Goal: Transaction & Acquisition: Purchase product/service

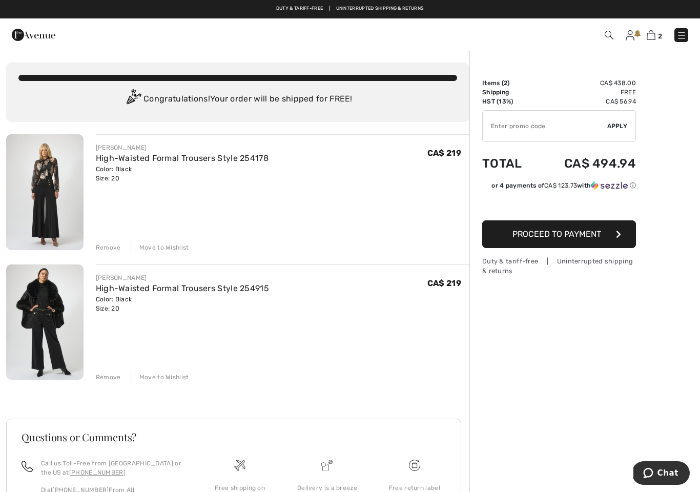
click at [109, 375] on div "Remove" at bounding box center [108, 377] width 25 height 9
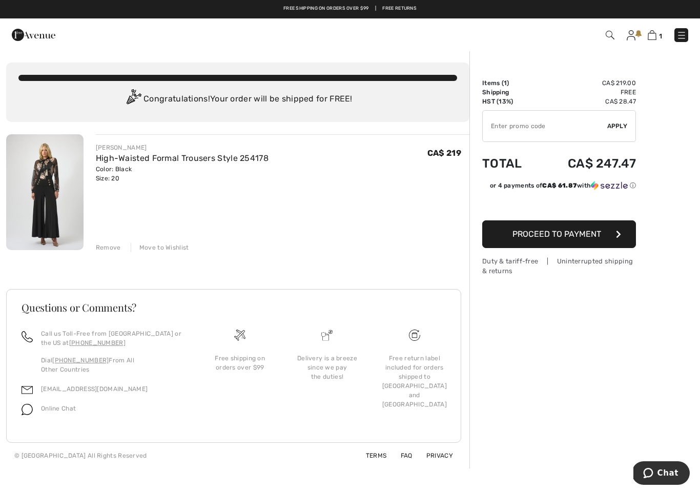
click at [201, 156] on link "High-Waisted Formal Trousers Style 254178" at bounding box center [182, 158] width 173 height 10
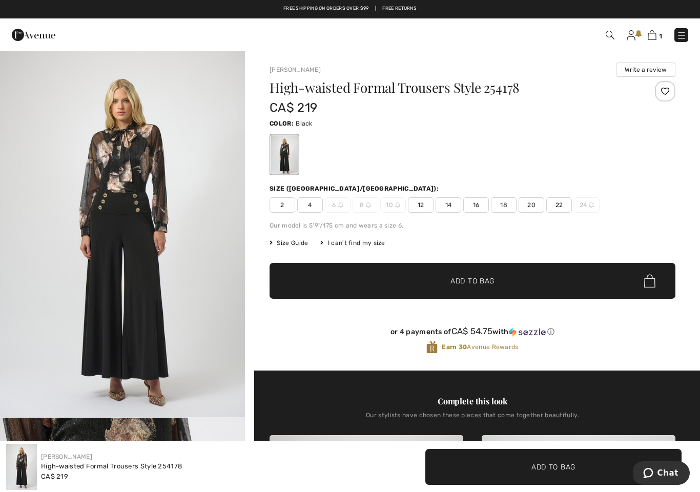
click at [683, 34] on img at bounding box center [682, 35] width 10 height 10
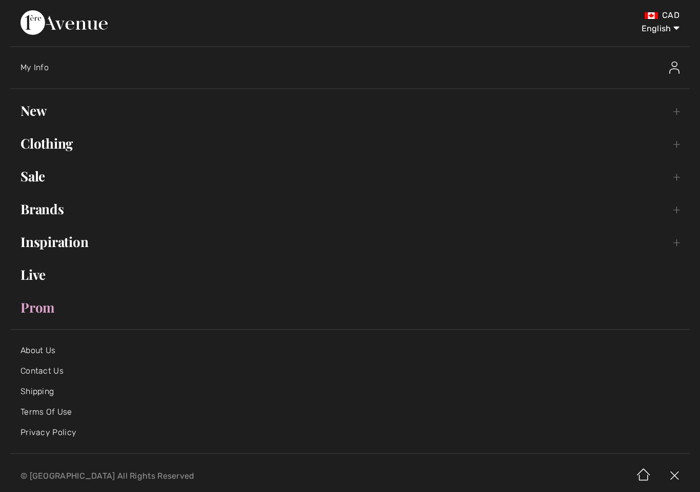
click at [70, 154] on link "Clothing Toggle submenu" at bounding box center [350, 143] width 680 height 23
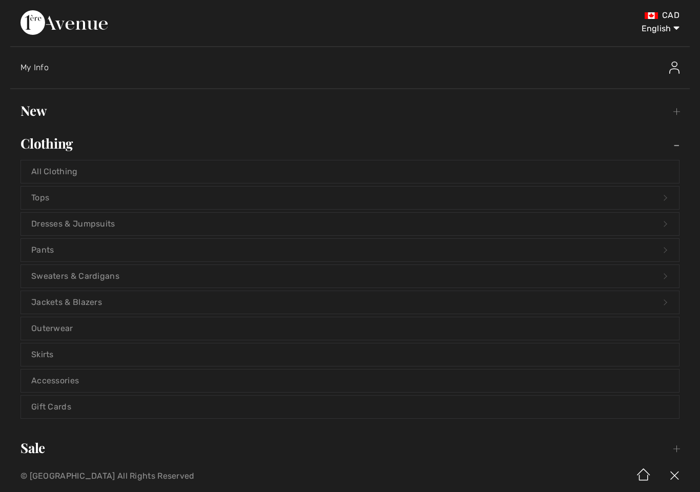
click at [94, 254] on link "Pants Open submenu" at bounding box center [350, 250] width 658 height 23
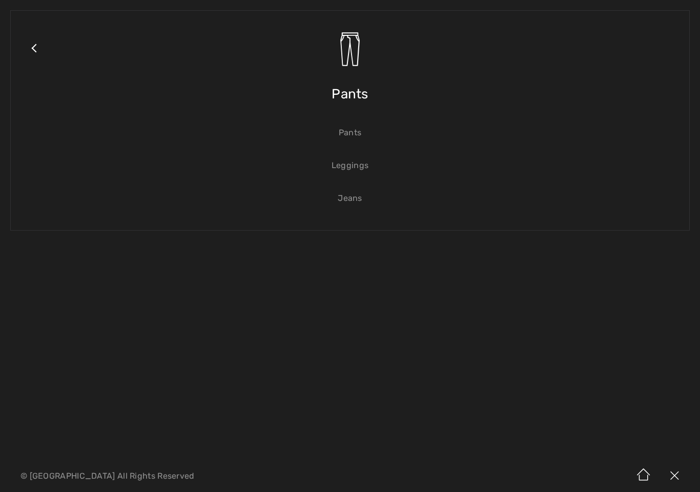
click at [354, 135] on link "Pants" at bounding box center [350, 133] width 658 height 23
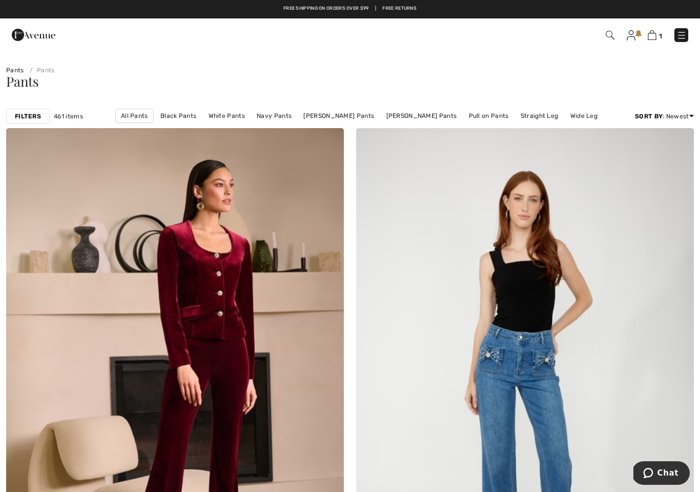
click at [26, 116] on strong "Filters" at bounding box center [28, 116] width 26 height 9
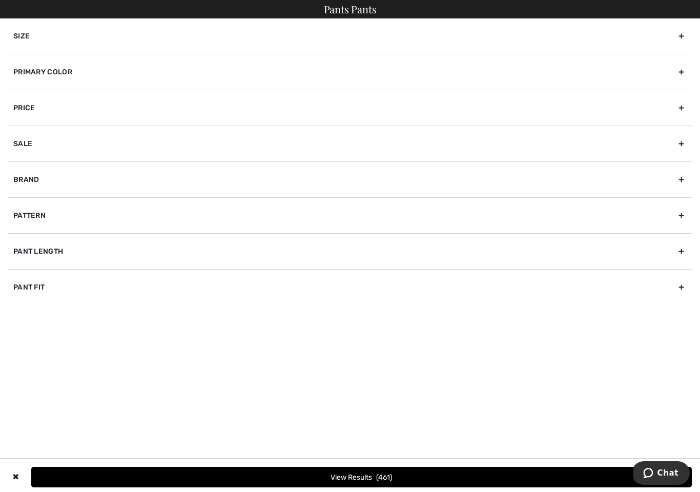
click at [75, 187] on div "Brand" at bounding box center [350, 179] width 684 height 36
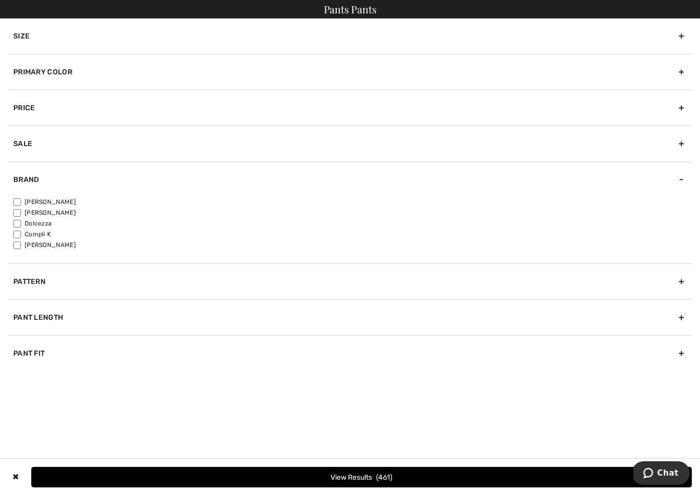
click at [70, 203] on label "[PERSON_NAME]" at bounding box center [352, 201] width 679 height 9
click at [21, 203] on input"] "[PERSON_NAME]" at bounding box center [17, 202] width 8 height 8
checkbox input"] "true"
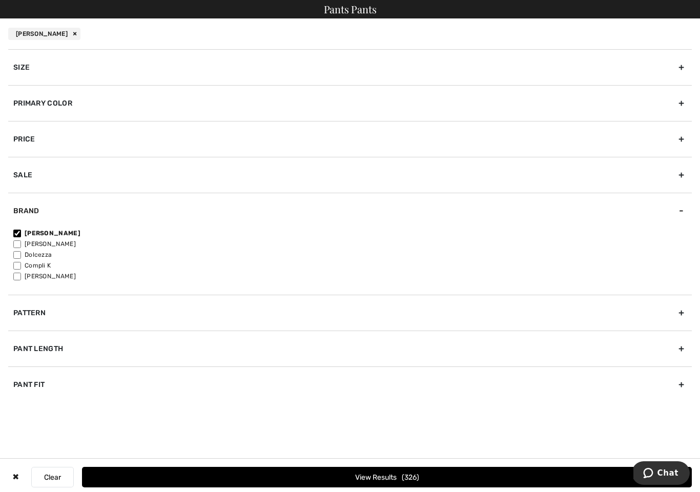
click at [137, 67] on div "Size" at bounding box center [350, 67] width 684 height 36
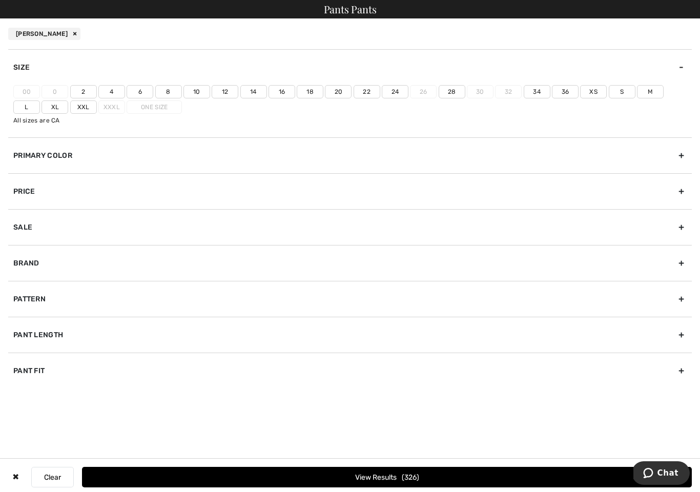
click at [342, 91] on label "20" at bounding box center [338, 91] width 27 height 13
click at [0, 0] on input"] "20" at bounding box center [0, 0] width 0 height 0
click at [361, 93] on label "22" at bounding box center [367, 91] width 27 height 13
click at [0, 0] on input"] "22" at bounding box center [0, 0] width 0 height 0
click at [441, 475] on button "View Results 177" at bounding box center [387, 477] width 610 height 21
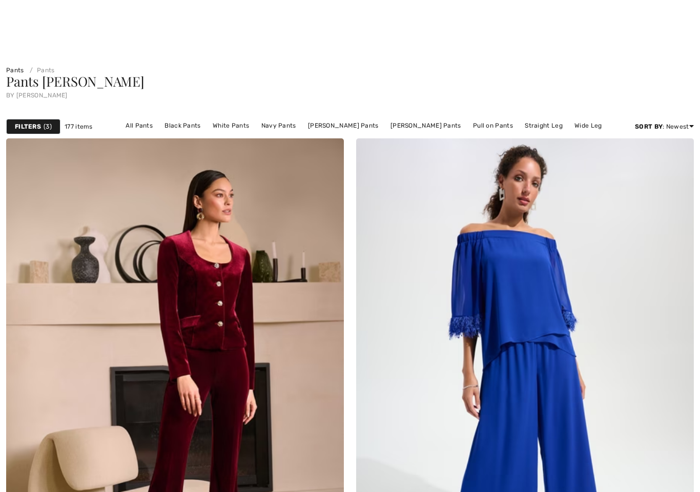
checkbox input "true"
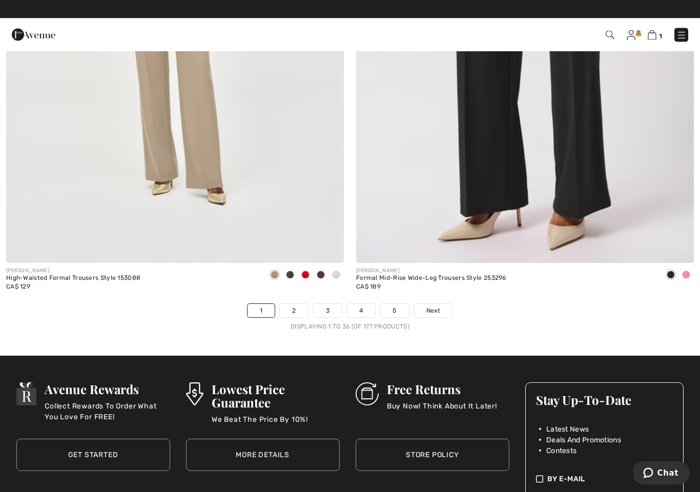
scroll to position [9898, 0]
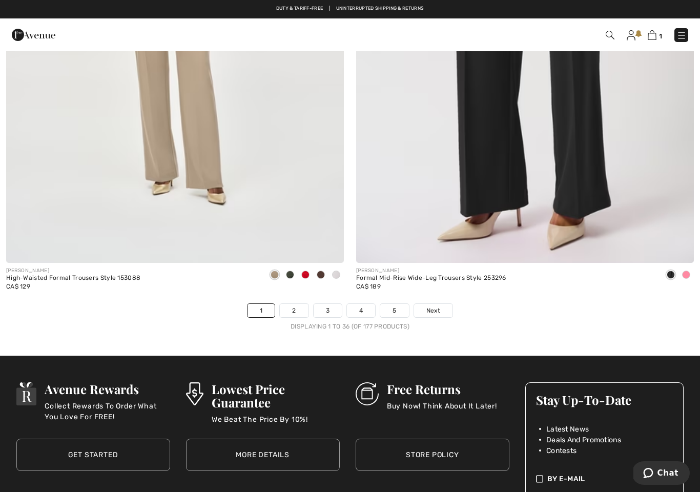
click at [436, 308] on span "Next" at bounding box center [434, 310] width 14 height 9
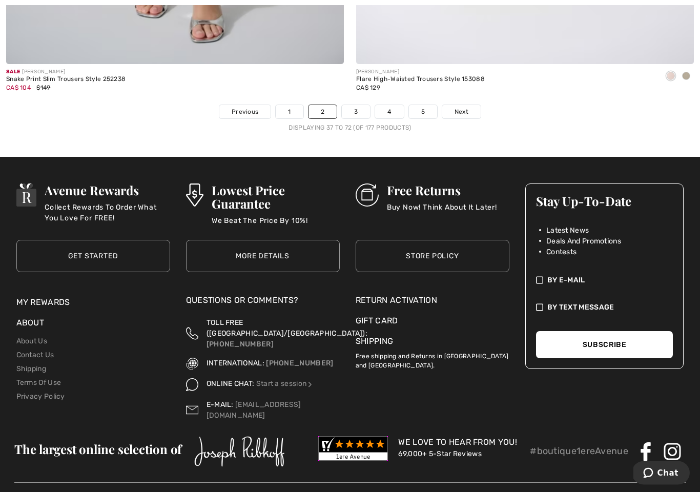
scroll to position [10105, 0]
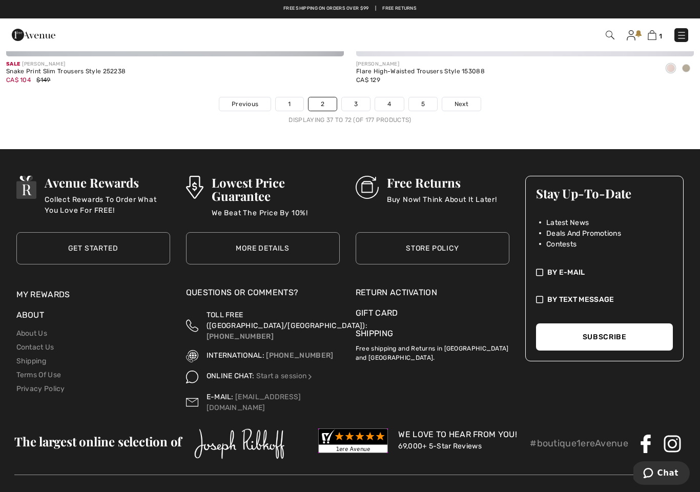
click at [465, 99] on span "Next" at bounding box center [462, 103] width 14 height 9
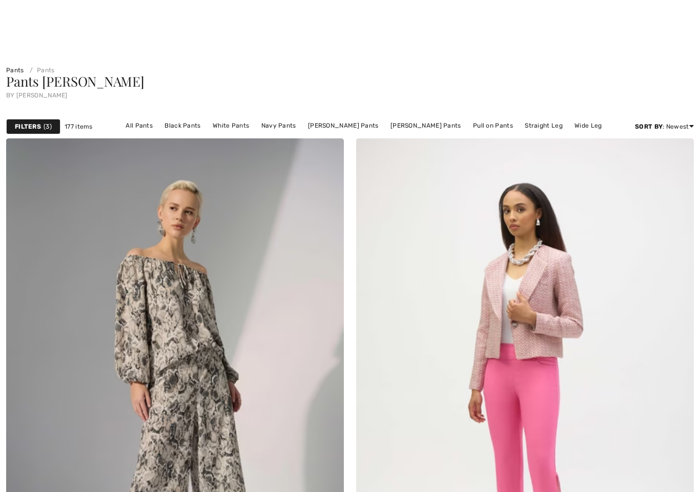
checkbox input "true"
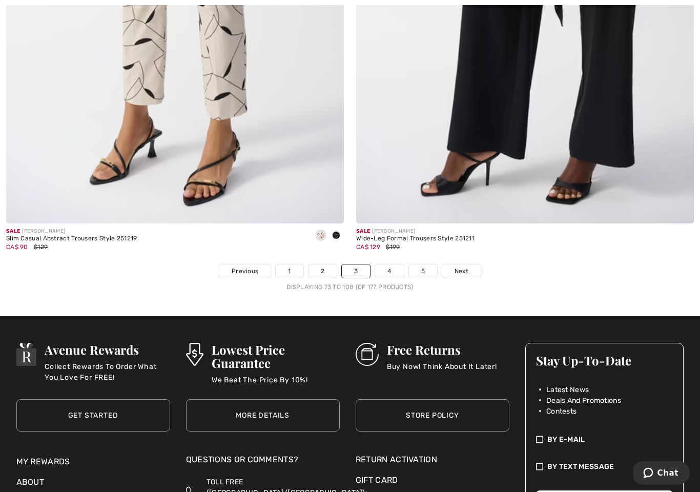
scroll to position [9951, 0]
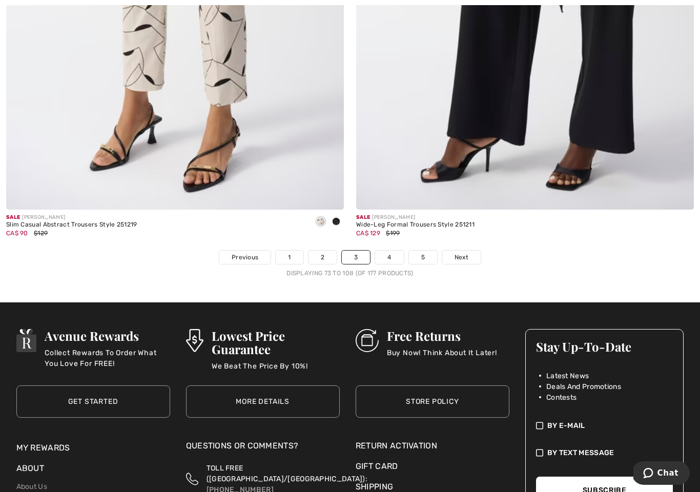
click at [466, 253] on span "Next" at bounding box center [462, 257] width 14 height 9
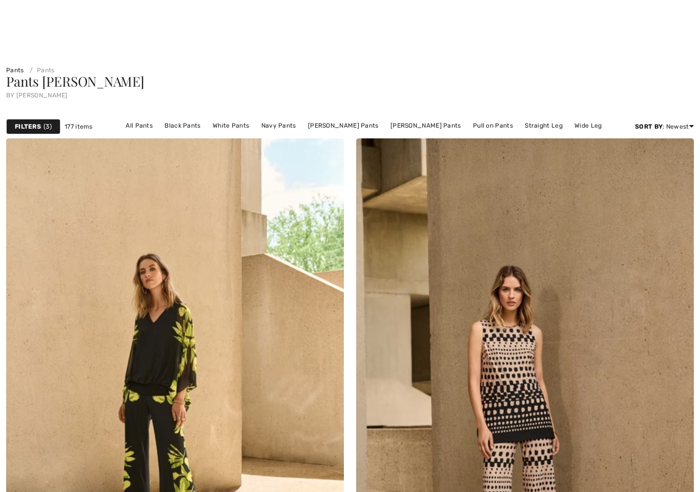
checkbox input "true"
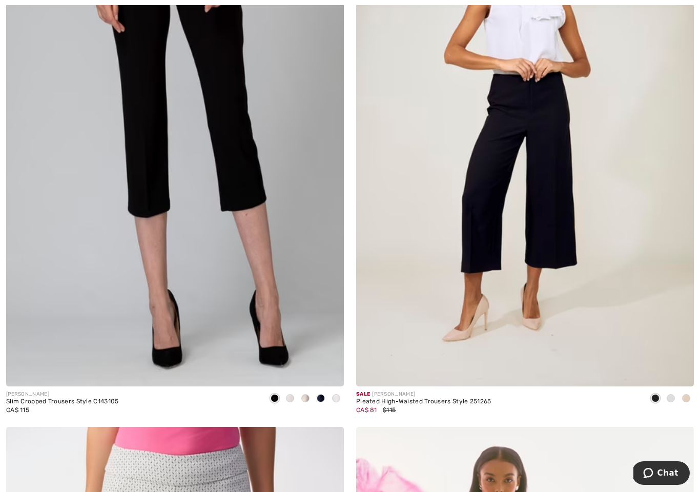
scroll to position [3650, 0]
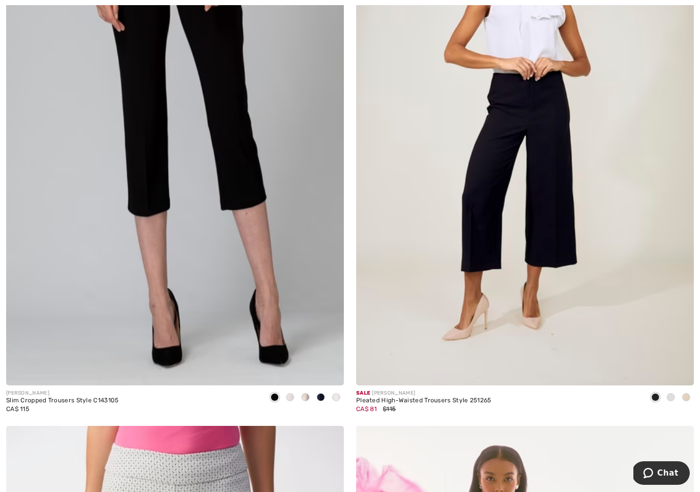
click at [684, 398] on span at bounding box center [686, 397] width 8 height 8
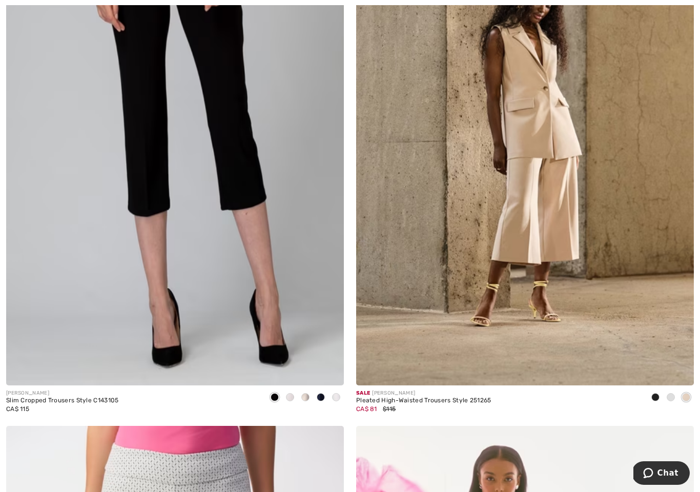
click at [476, 300] on img at bounding box center [525, 131] width 338 height 507
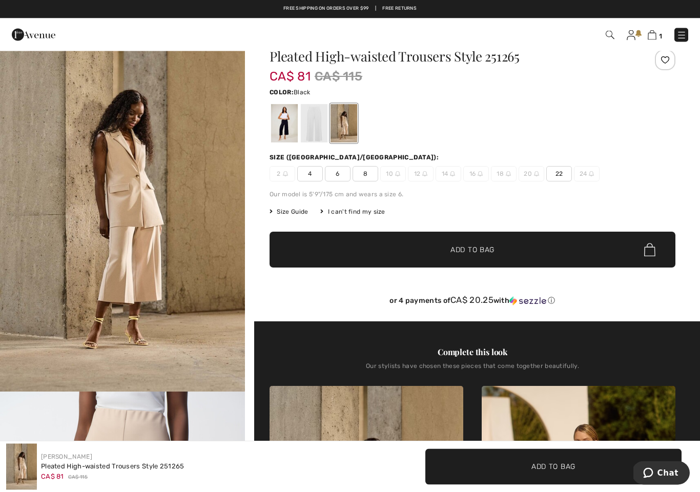
scroll to position [26, 0]
click at [285, 126] on div at bounding box center [284, 123] width 27 height 38
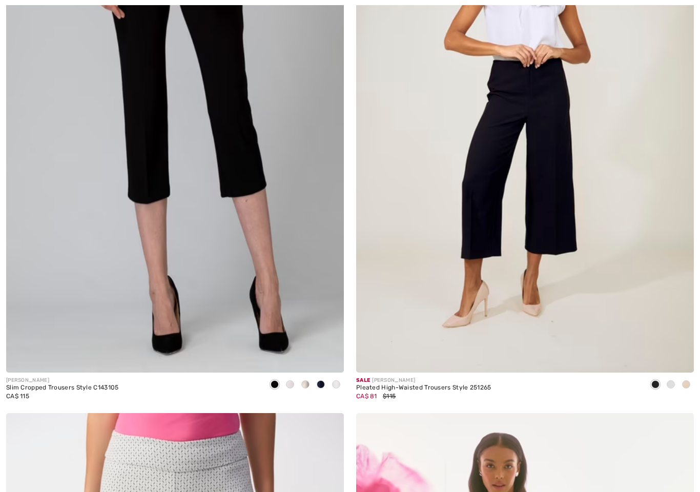
checkbox input "true"
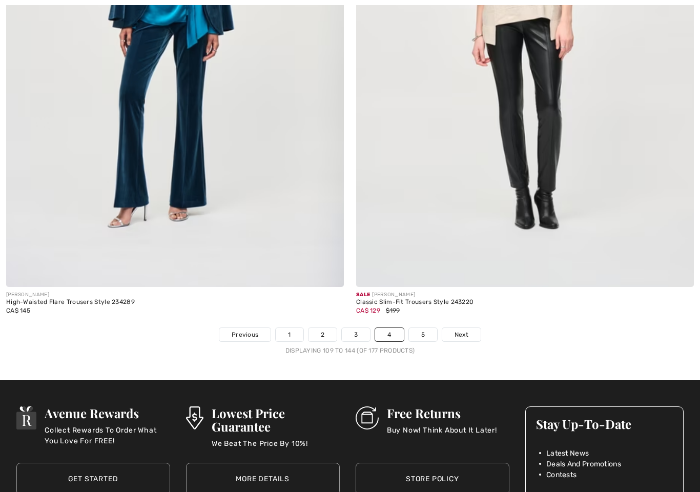
scroll to position [9874, 0]
click at [469, 330] on link "Next" at bounding box center [461, 334] width 38 height 13
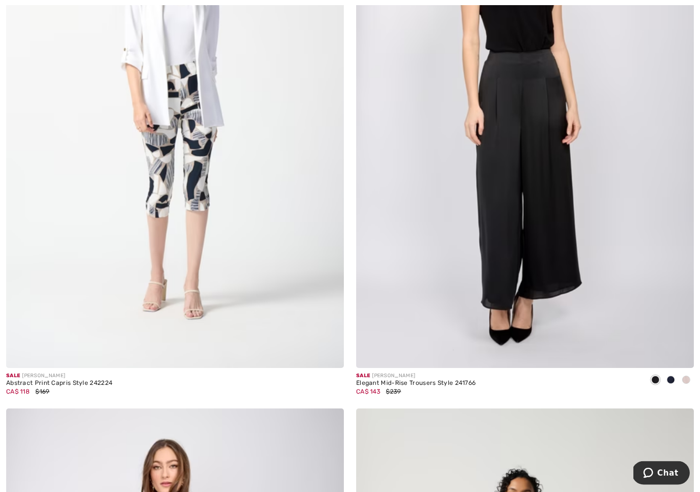
scroll to position [1919, 0]
click at [685, 387] on div at bounding box center [686, 380] width 15 height 17
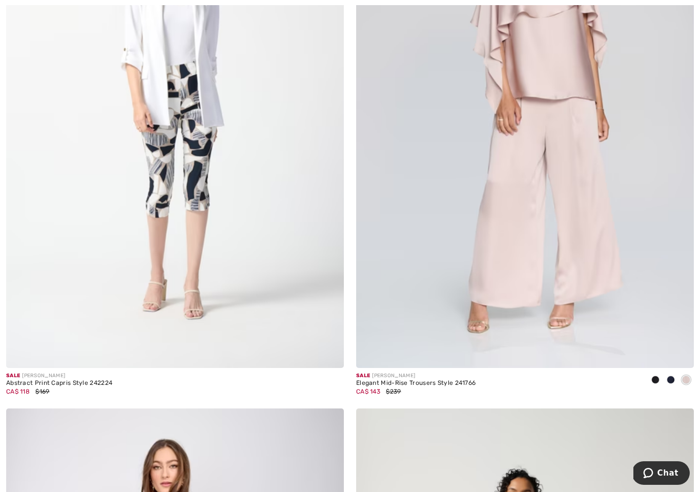
click at [675, 380] on span at bounding box center [671, 380] width 8 height 8
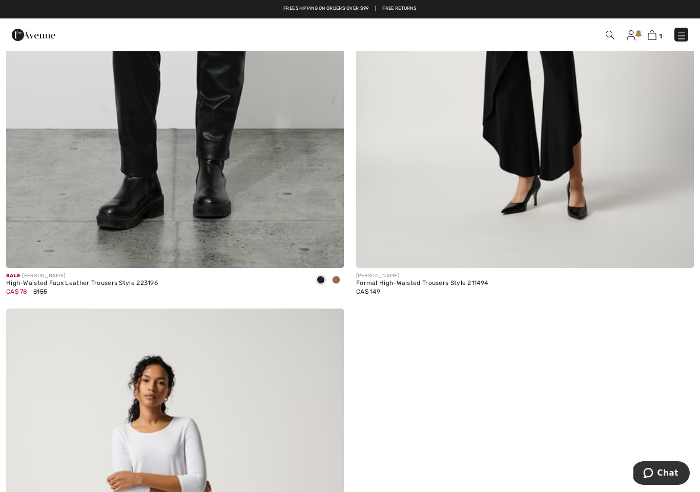
scroll to position [8792, 0]
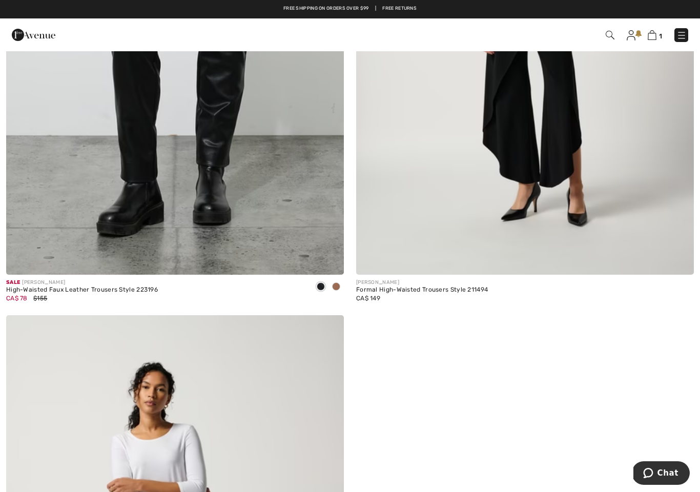
click at [338, 283] on span at bounding box center [336, 286] width 8 height 8
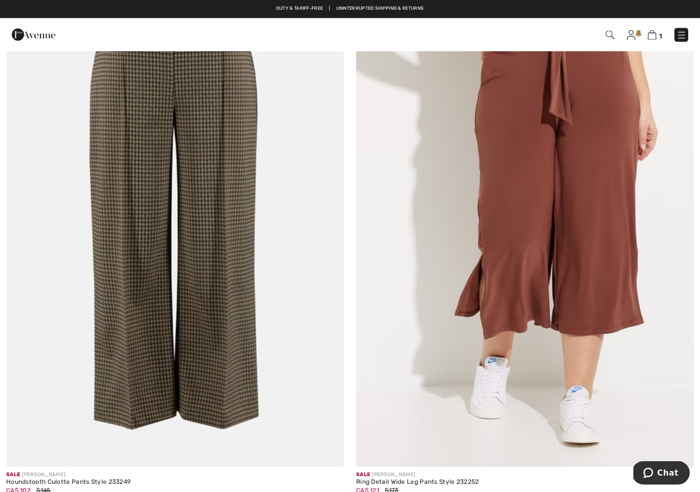
scroll to position [6304, 0]
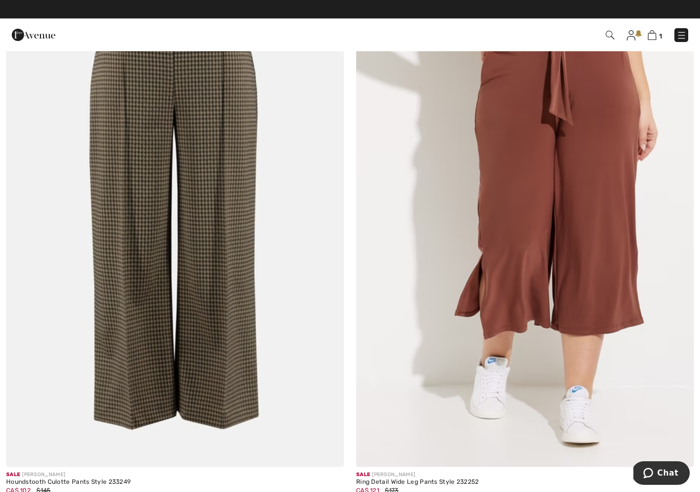
click at [202, 271] on img at bounding box center [175, 214] width 338 height 507
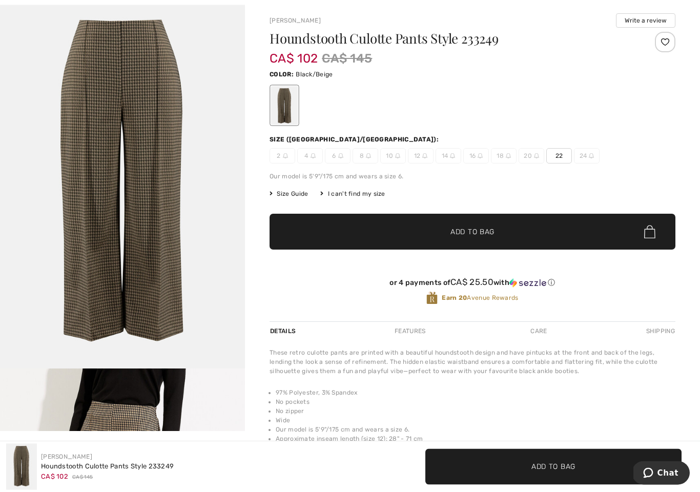
scroll to position [50, 0]
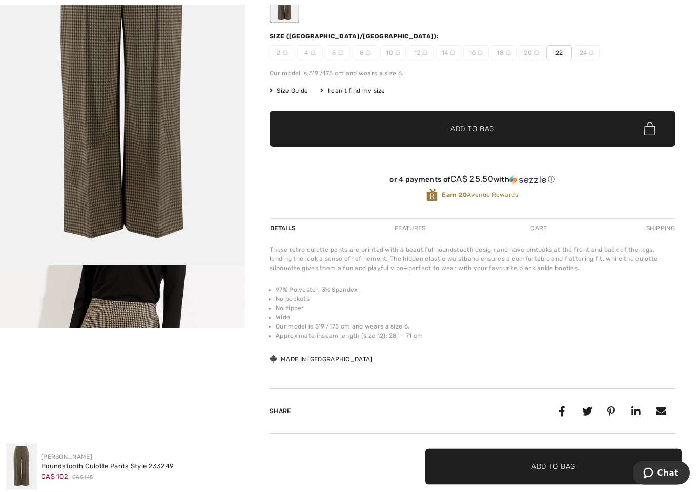
click at [199, 304] on img "2 / 6" at bounding box center [122, 450] width 245 height 368
click at [186, 296] on img "2 / 6" at bounding box center [122, 450] width 245 height 368
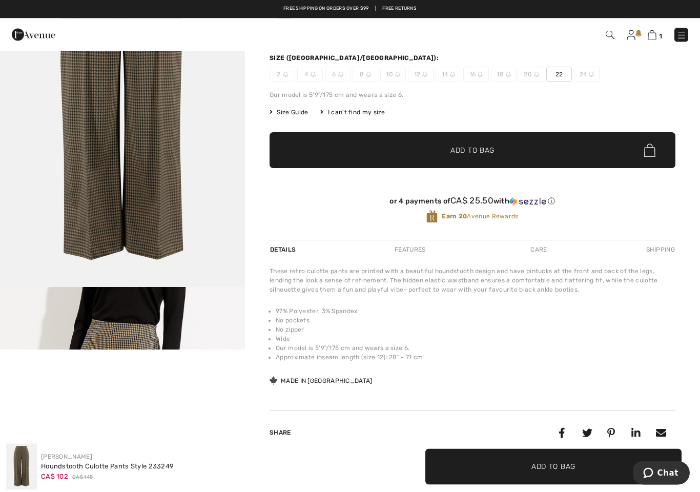
click at [608, 145] on span "✔ Added to Bag Add to Bag" at bounding box center [473, 151] width 406 height 36
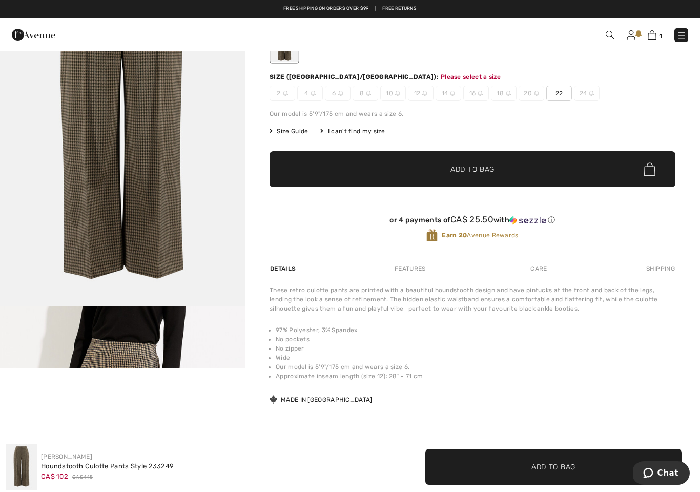
scroll to position [110, 0]
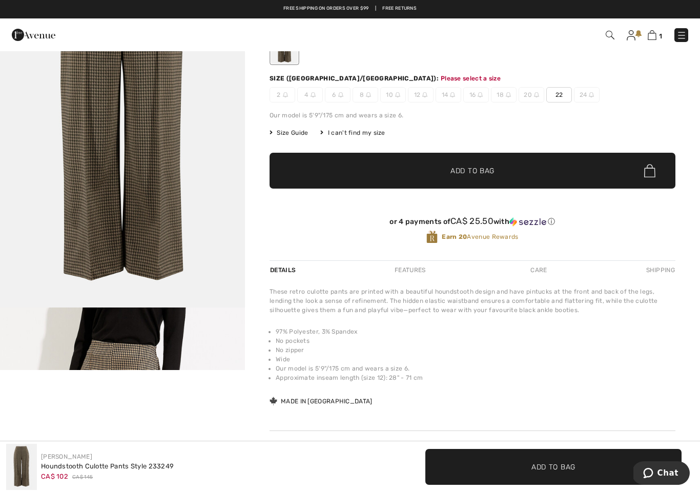
click at [562, 91] on span "22" at bounding box center [560, 94] width 26 height 15
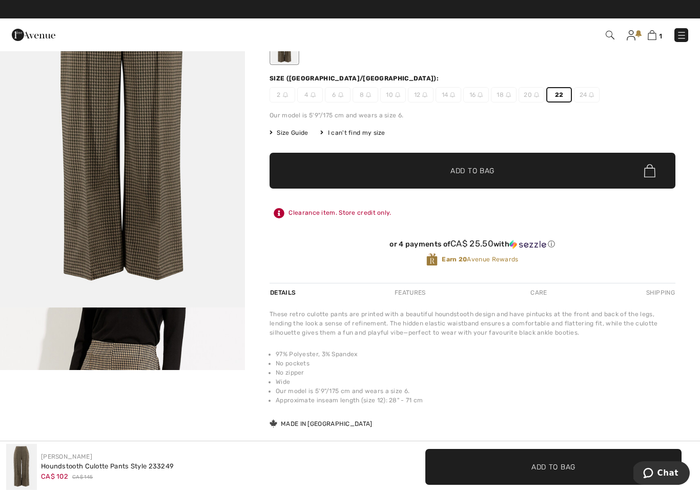
click at [576, 174] on span "✔ Added to Bag Add to Bag" at bounding box center [473, 171] width 406 height 36
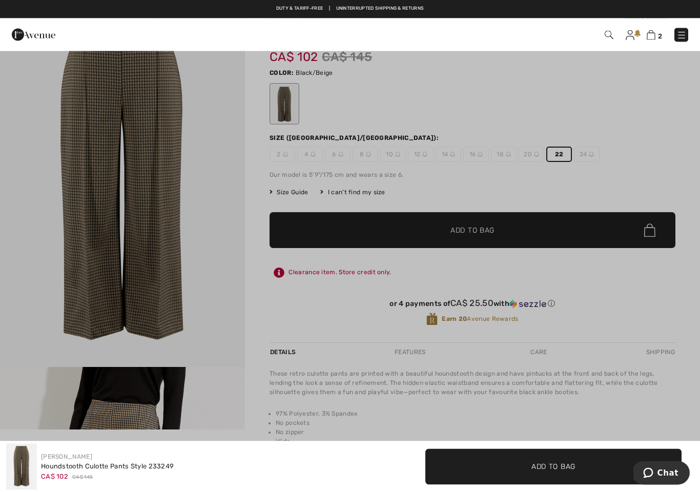
scroll to position [0, 0]
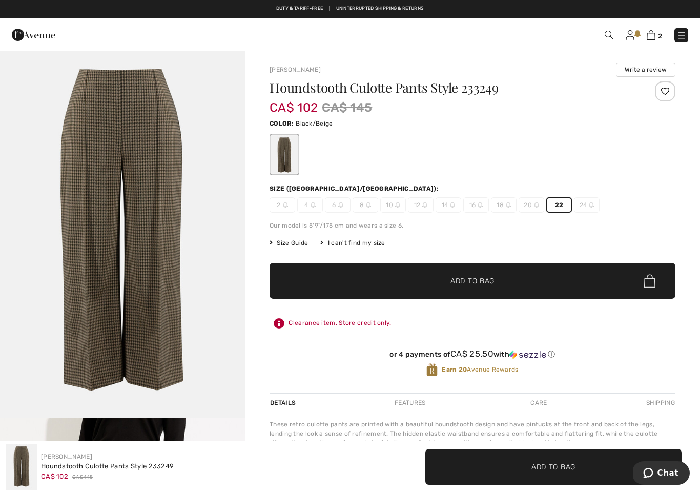
click at [682, 35] on img at bounding box center [682, 35] width 10 height 10
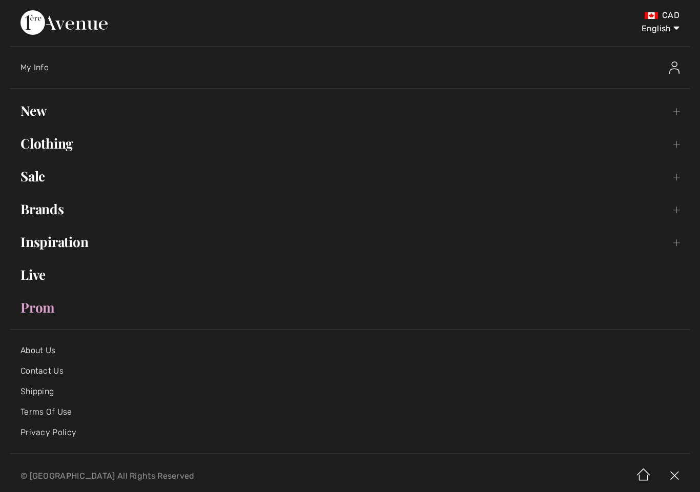
click at [66, 143] on link "Clothing Toggle submenu" at bounding box center [350, 143] width 680 height 23
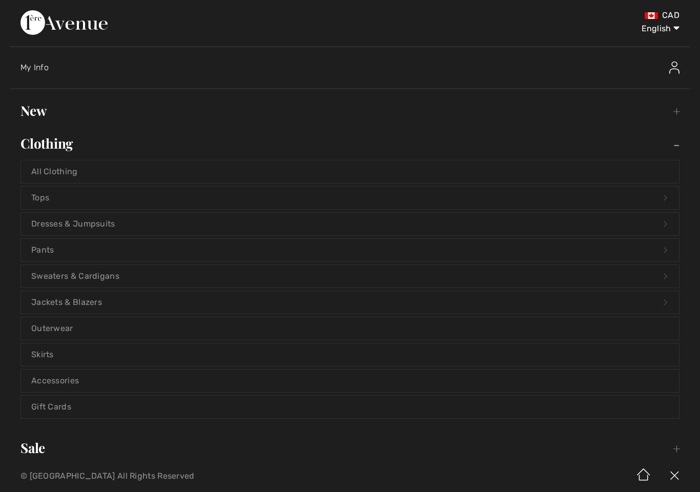
click at [121, 329] on link "Outerwear" at bounding box center [350, 328] width 658 height 23
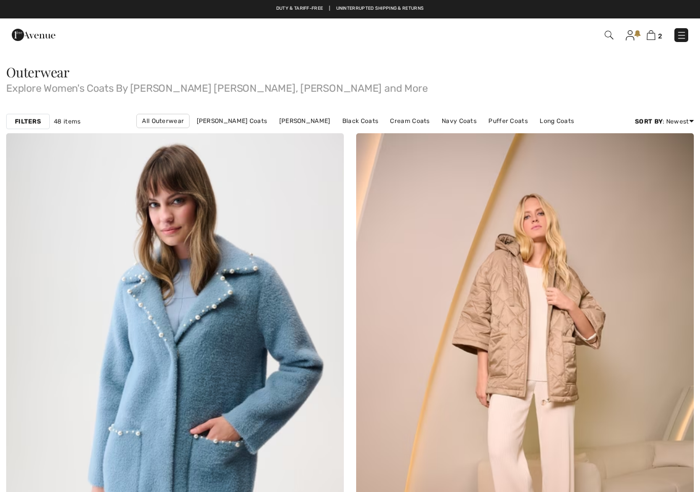
checkbox input "true"
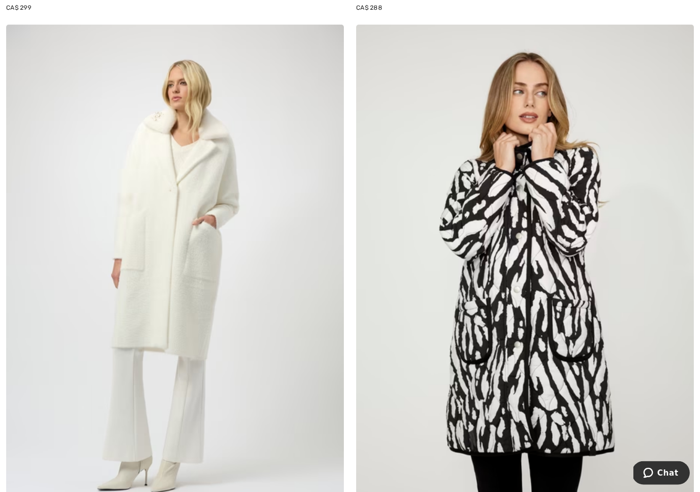
scroll to position [1317, 0]
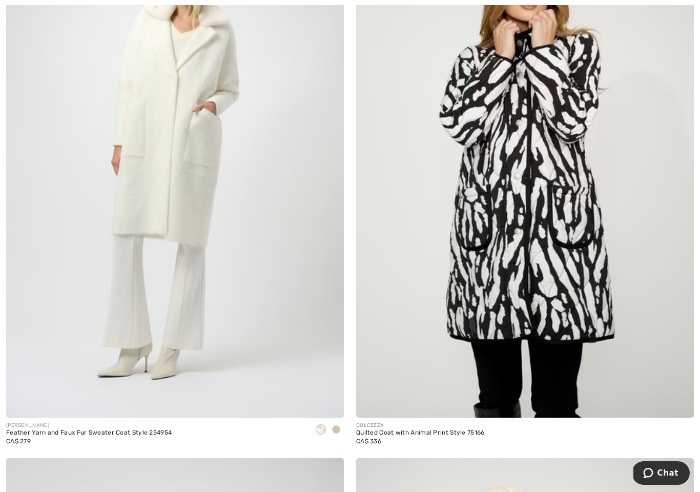
click at [269, 285] on img at bounding box center [175, 164] width 338 height 507
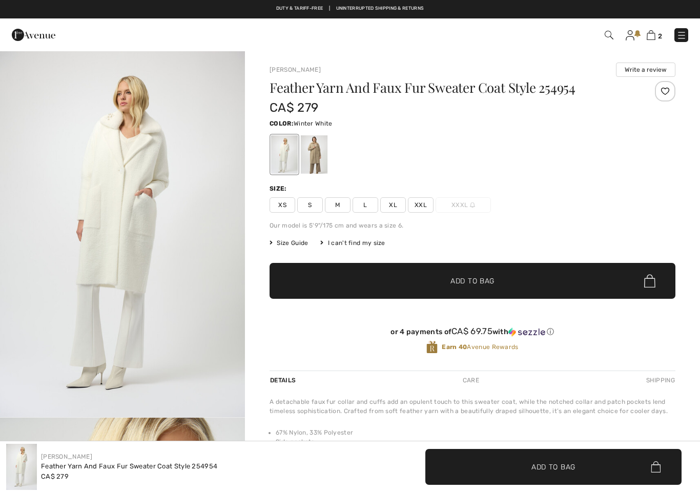
checkbox input "true"
click at [295, 245] on span "Size Guide" at bounding box center [289, 242] width 38 height 9
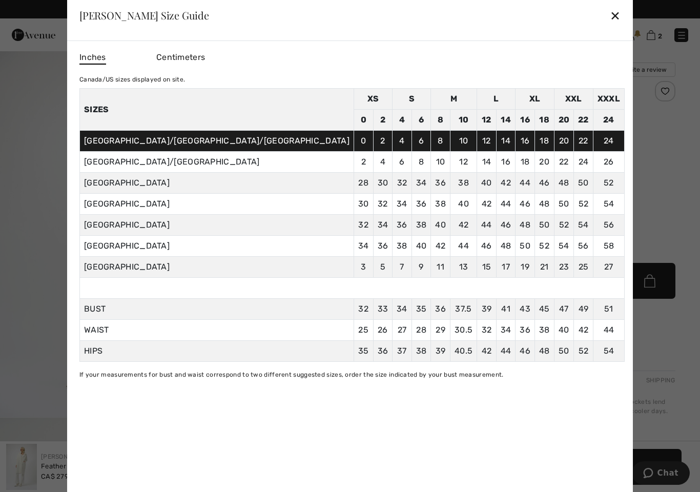
click at [514, 18] on div "Joseph Ribkoff Size Guide ✕" at bounding box center [350, 15] width 566 height 51
click at [610, 26] on div "✕" at bounding box center [615, 16] width 11 height 22
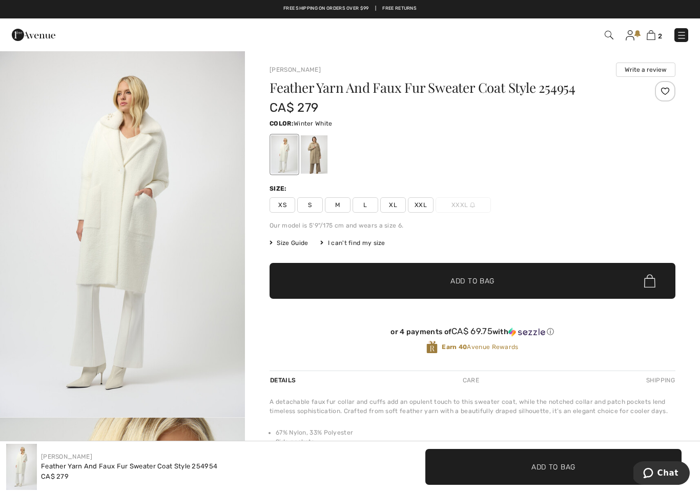
click at [431, 203] on span "XXL" at bounding box center [421, 204] width 26 height 15
click at [412, 284] on span "✔ Added to Bag Add to Bag" at bounding box center [473, 281] width 406 height 36
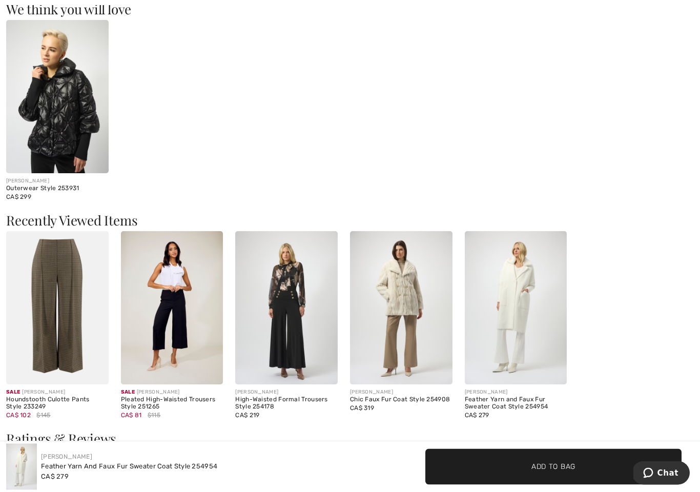
scroll to position [812, 0]
click at [179, 354] on img at bounding box center [172, 307] width 103 height 153
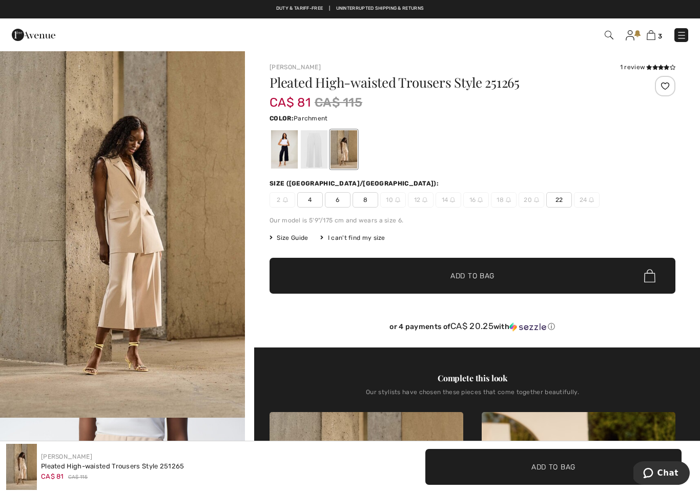
click at [281, 149] on div at bounding box center [284, 149] width 27 height 38
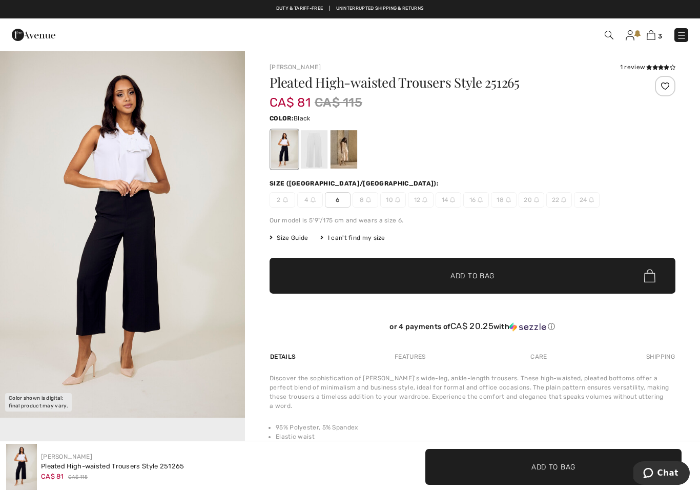
click at [344, 155] on div at bounding box center [344, 149] width 27 height 38
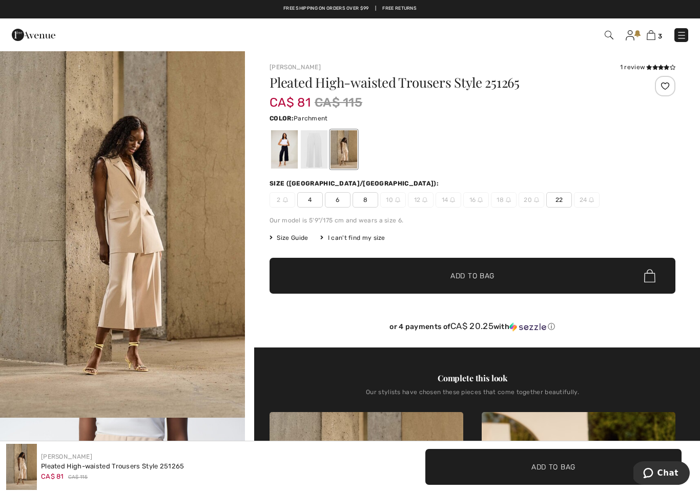
click at [555, 206] on span "22" at bounding box center [560, 199] width 26 height 15
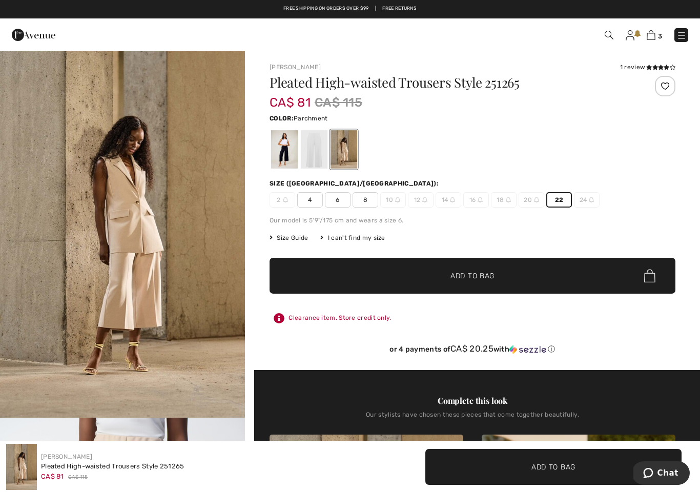
click at [544, 278] on span "✔ Added to Bag Add to Bag" at bounding box center [473, 276] width 406 height 36
click at [686, 36] on img at bounding box center [682, 35] width 10 height 10
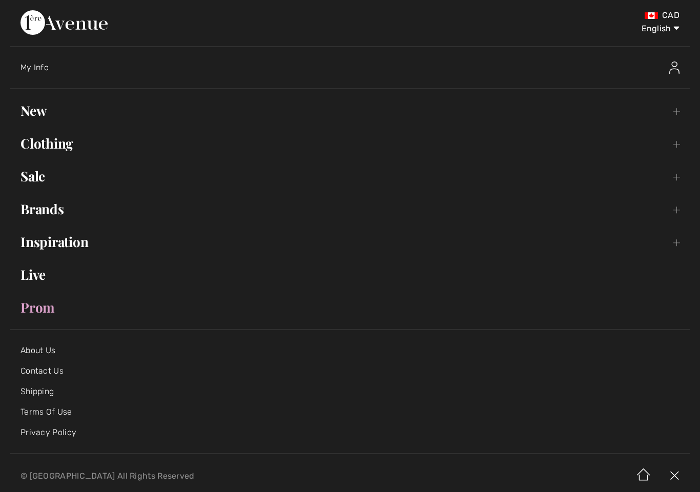
click at [71, 153] on link "Clothing Toggle submenu" at bounding box center [350, 143] width 680 height 23
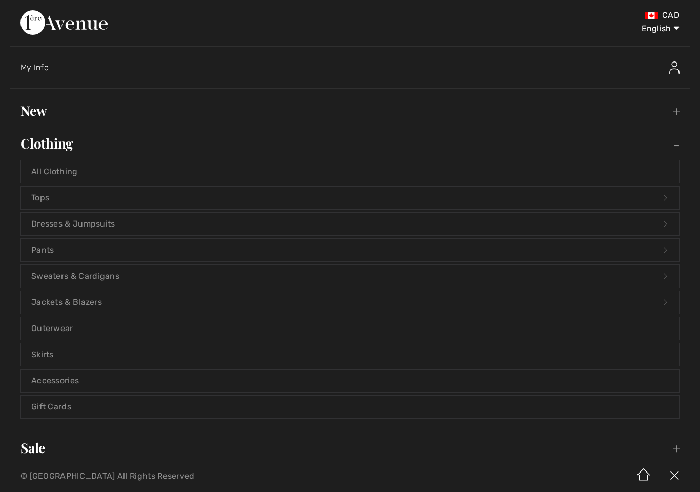
click at [133, 280] on link "Sweaters & Cardigans Open submenu" at bounding box center [350, 276] width 658 height 23
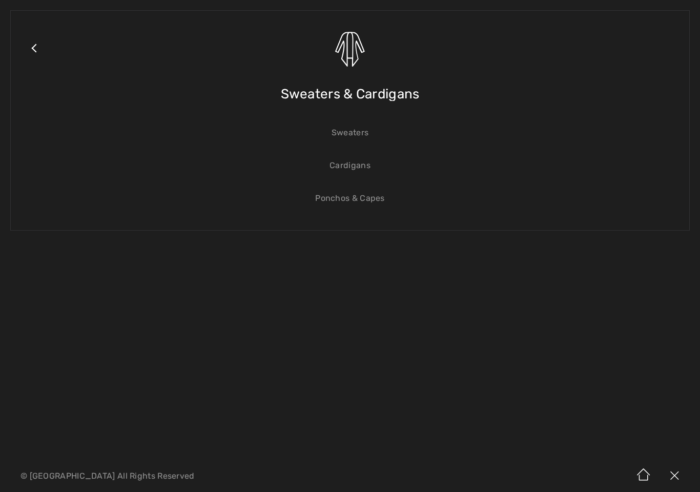
click at [362, 202] on link "Ponchos & Capes" at bounding box center [350, 198] width 658 height 23
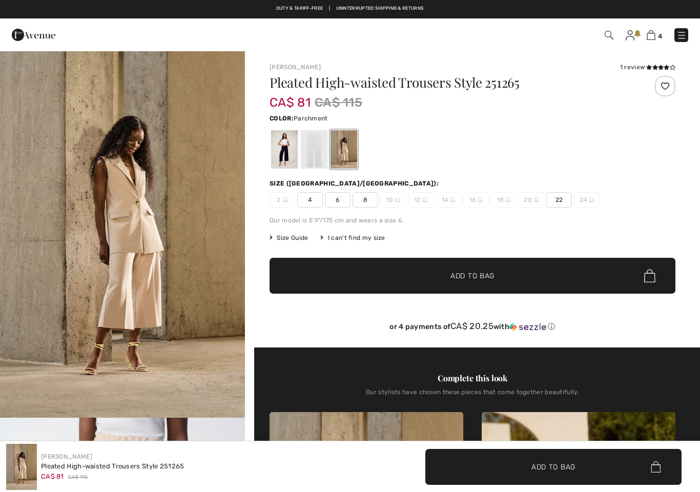
scroll to position [13, 0]
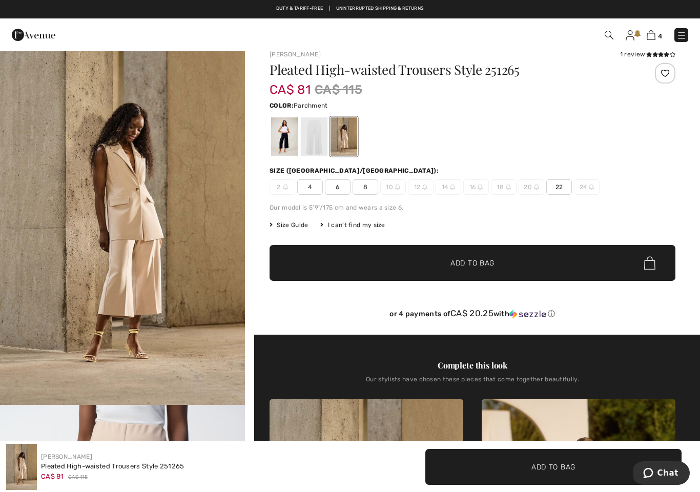
click at [685, 33] on img at bounding box center [682, 35] width 10 height 10
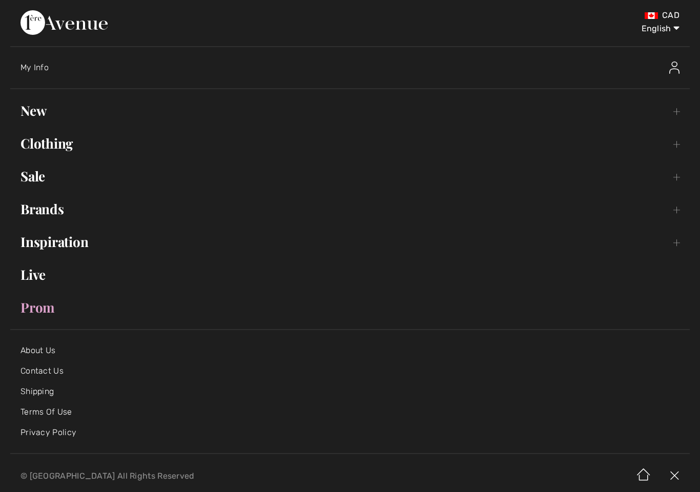
scroll to position [0, 0]
click at [67, 152] on link "Clothing Toggle submenu" at bounding box center [350, 143] width 680 height 23
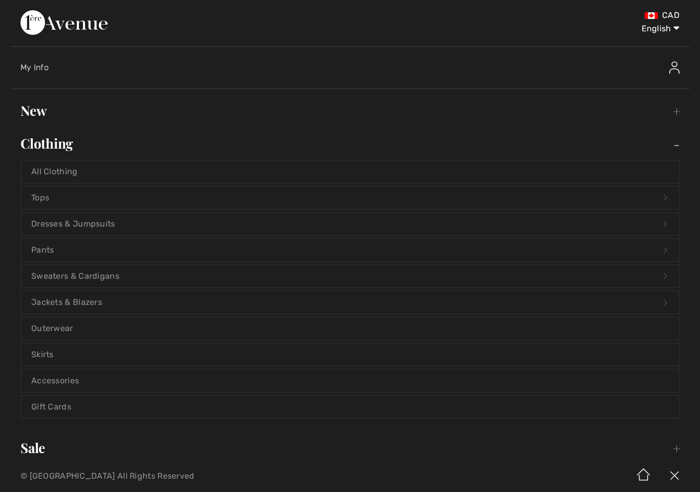
click at [115, 279] on link "Sweaters & Cardigans Open submenu" at bounding box center [350, 276] width 658 height 23
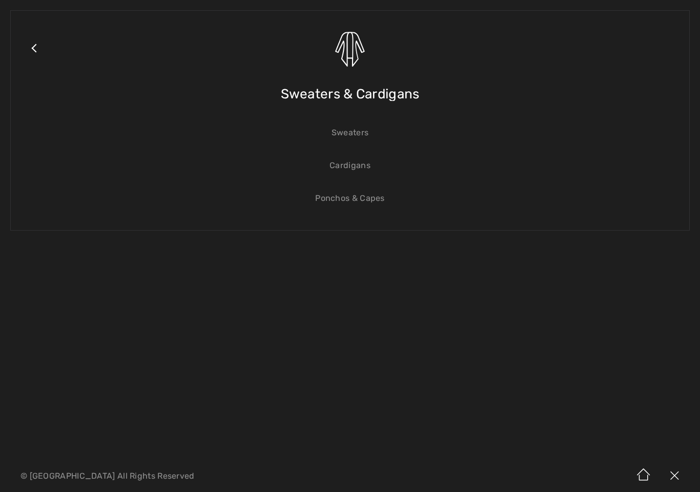
click at [360, 174] on link "Cardigans" at bounding box center [350, 165] width 658 height 23
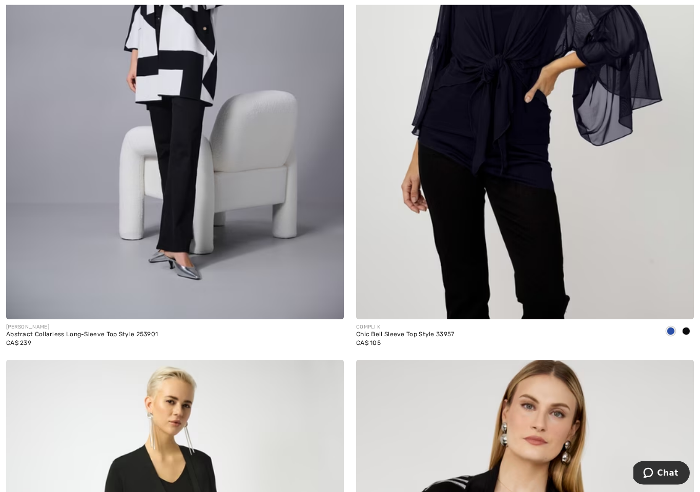
scroll to position [5894, 0]
click at [524, 156] on img at bounding box center [525, 65] width 338 height 507
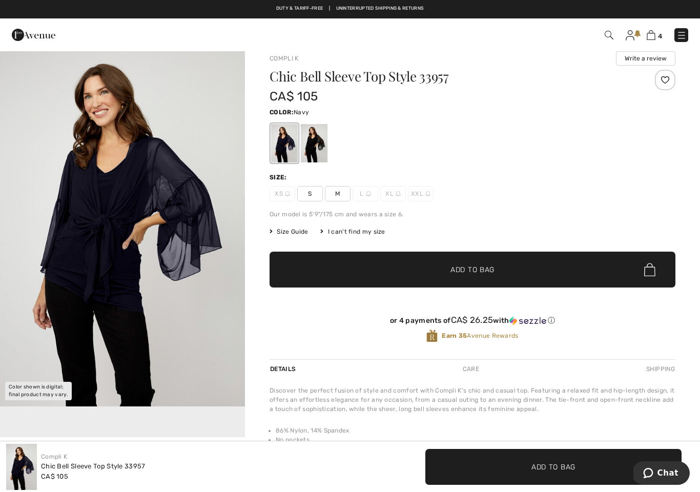
click at [316, 146] on div at bounding box center [314, 143] width 27 height 38
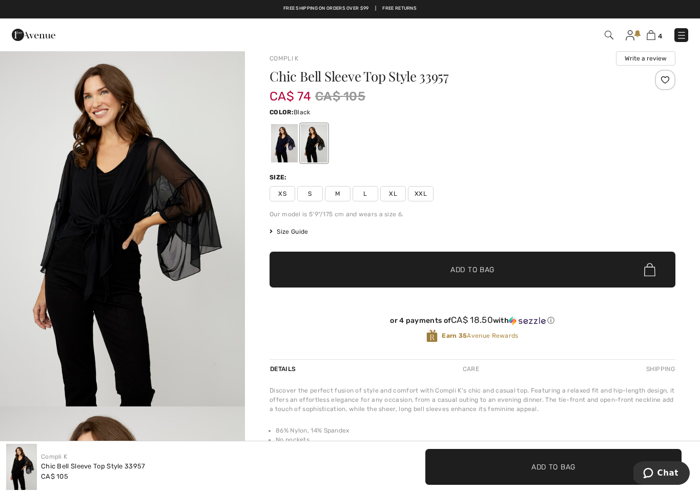
click at [297, 228] on span "Size Guide" at bounding box center [289, 231] width 38 height 9
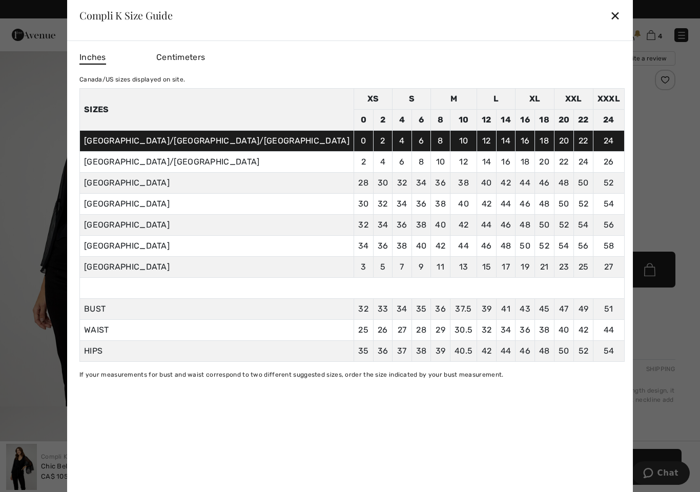
click at [599, 158] on div at bounding box center [350, 246] width 700 height 492
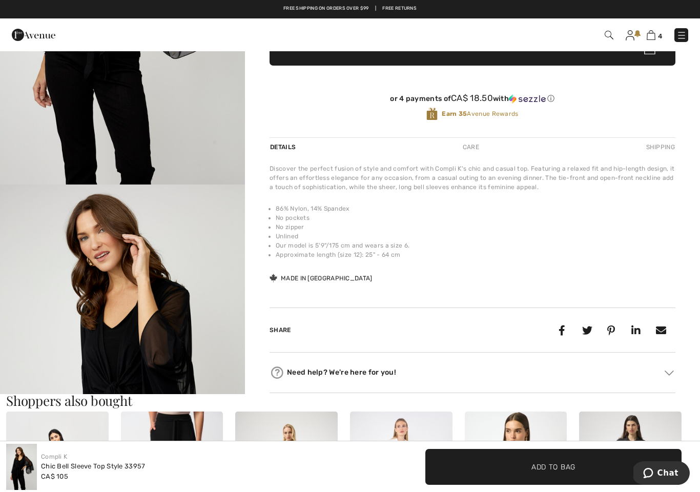
scroll to position [177, 0]
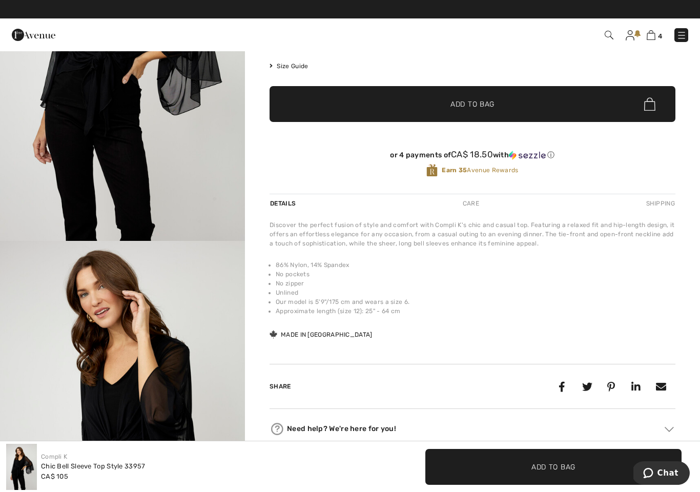
click at [183, 328] on img "2 / 4" at bounding box center [122, 425] width 245 height 368
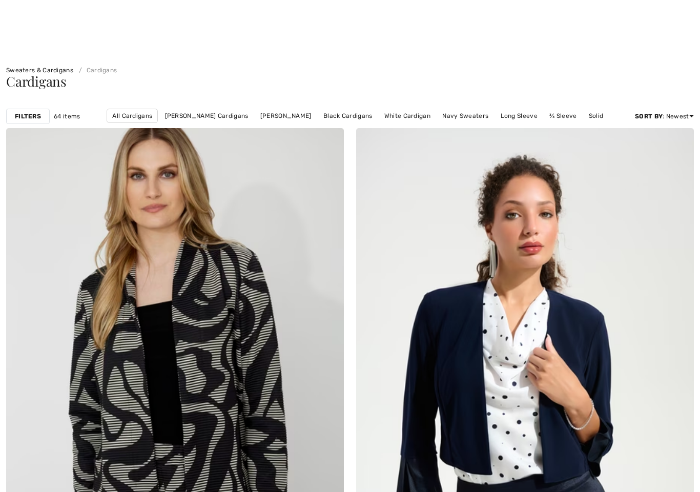
checkbox input "true"
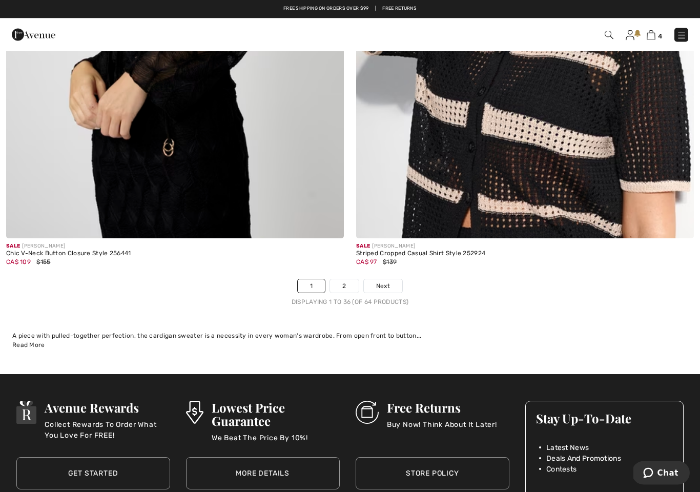
scroll to position [9885, 0]
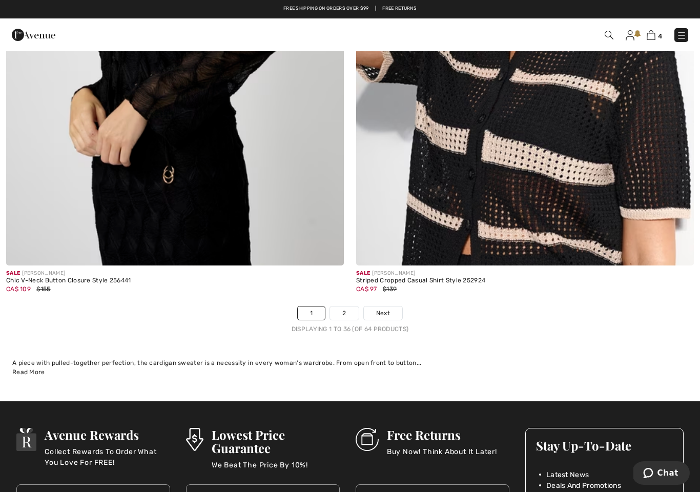
click at [383, 309] on span "Next" at bounding box center [383, 313] width 14 height 9
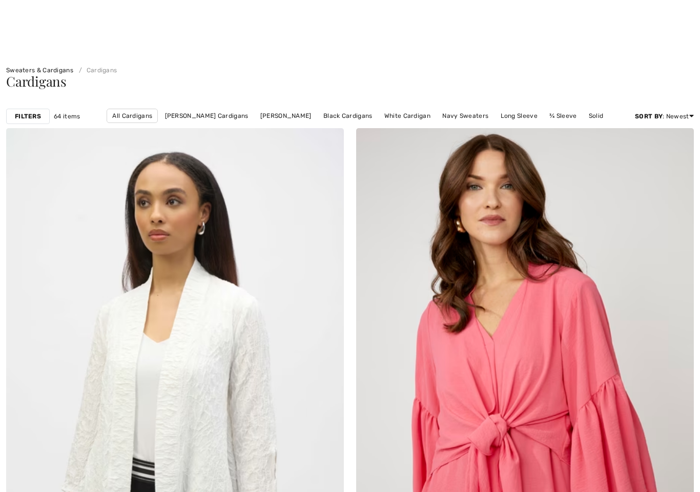
checkbox input "true"
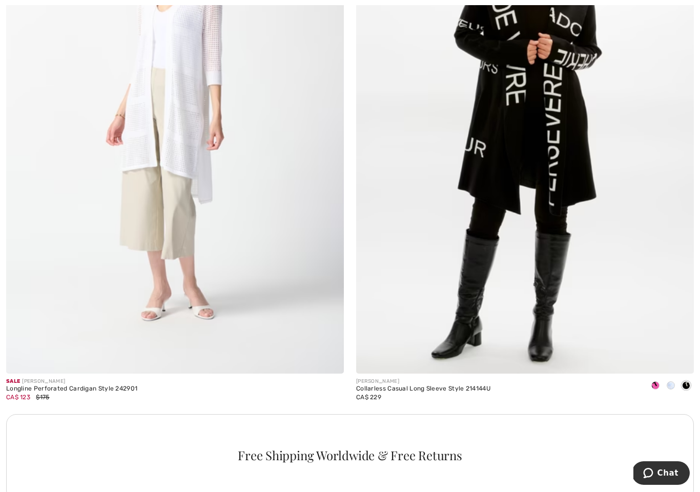
scroll to position [6392, 0]
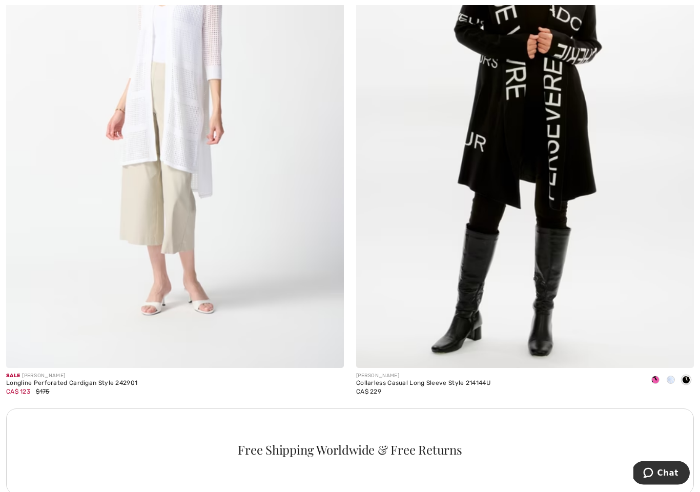
click at [673, 376] on span at bounding box center [671, 380] width 8 height 8
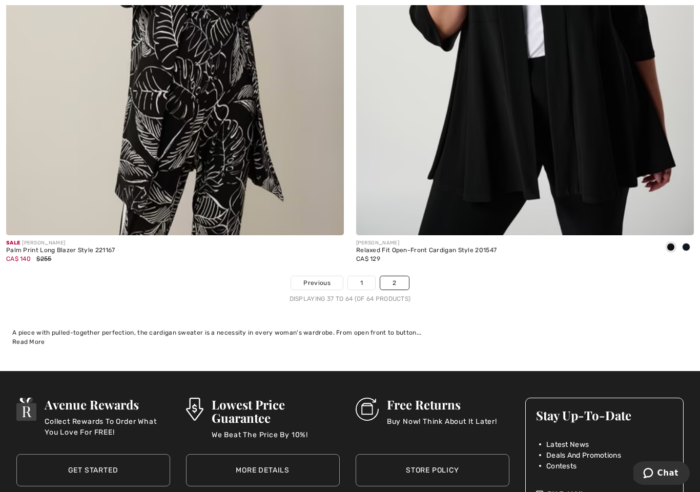
scroll to position [7793, 0]
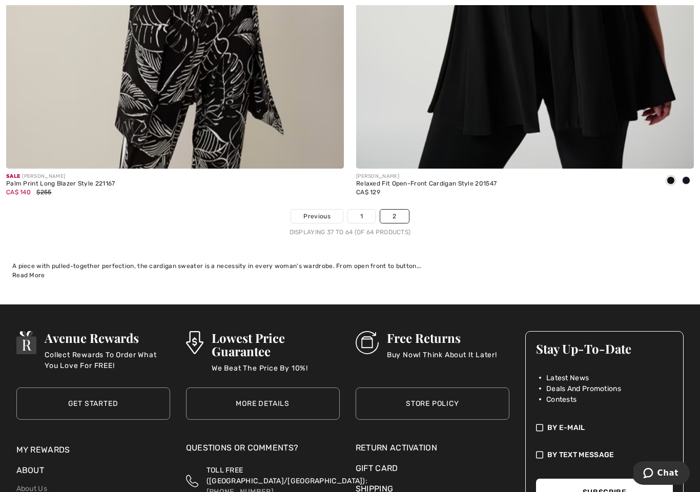
click at [355, 210] on link "1" at bounding box center [361, 216] width 27 height 13
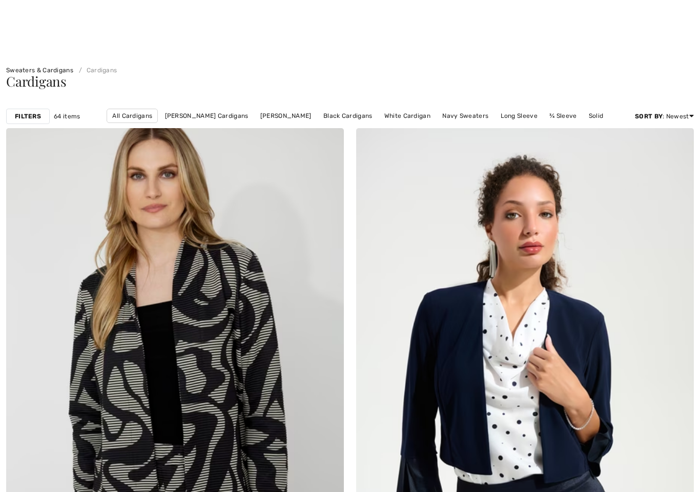
checkbox input "true"
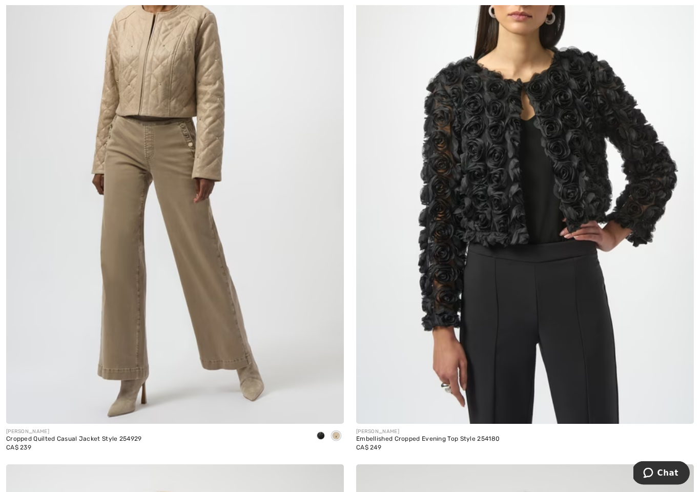
scroll to position [3601, 0]
click at [589, 172] on img at bounding box center [525, 170] width 338 height 507
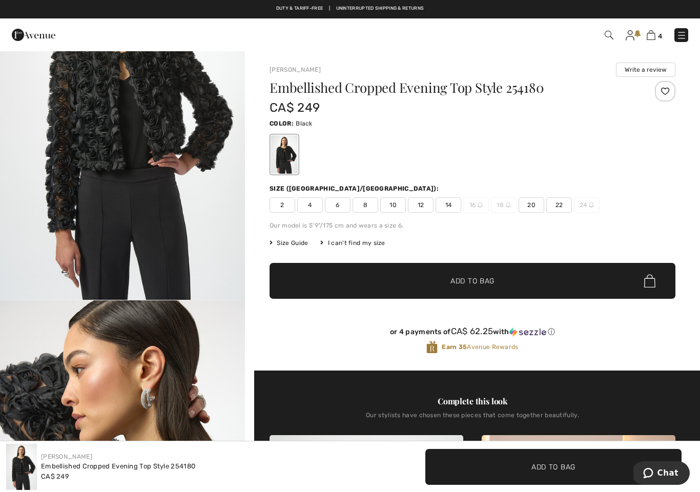
scroll to position [121, 0]
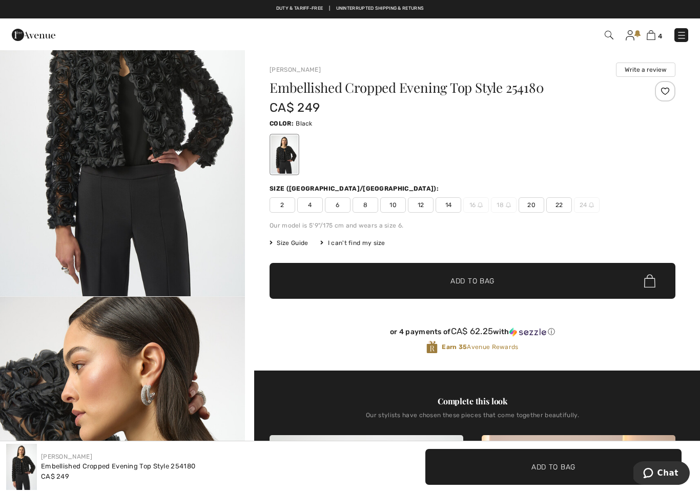
click at [160, 356] on img "2 / 5" at bounding box center [122, 480] width 245 height 367
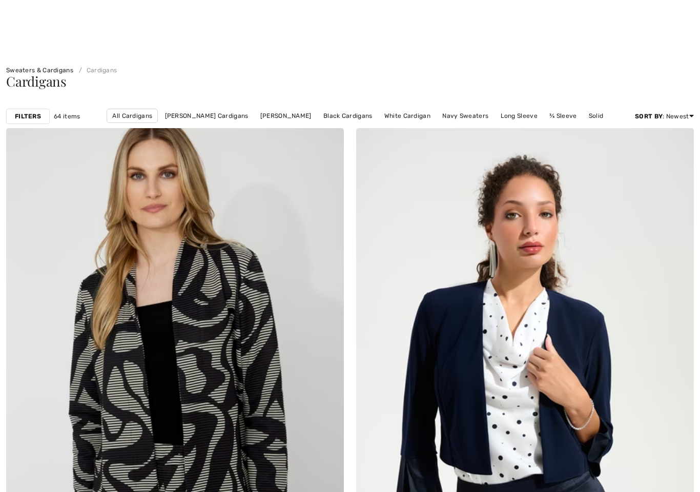
checkbox input "true"
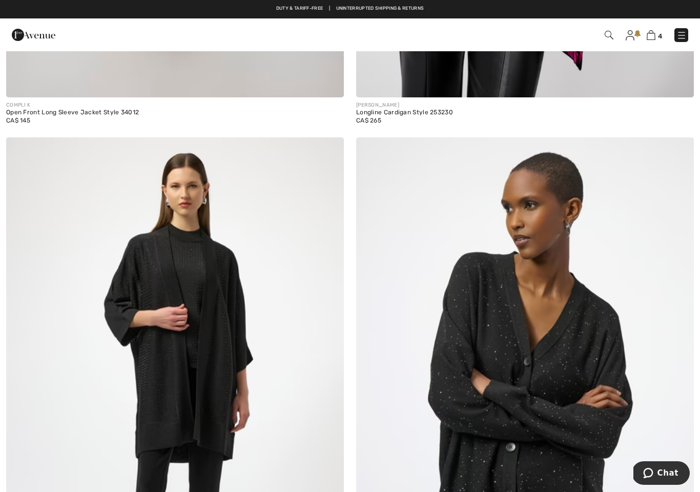
scroll to position [2717, 0]
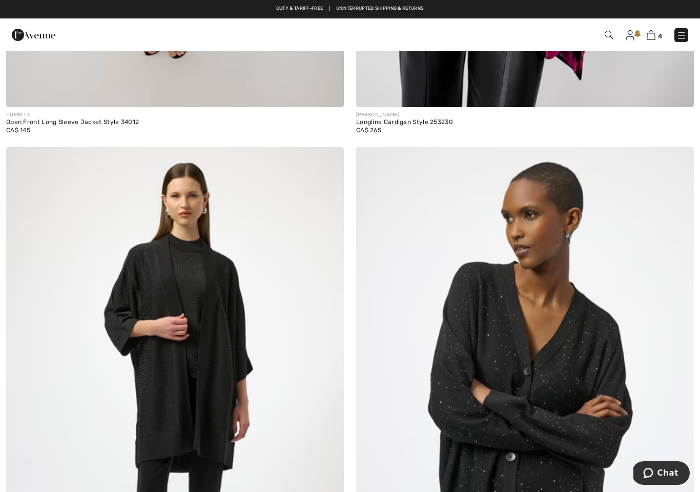
click at [683, 33] on img at bounding box center [682, 35] width 10 height 10
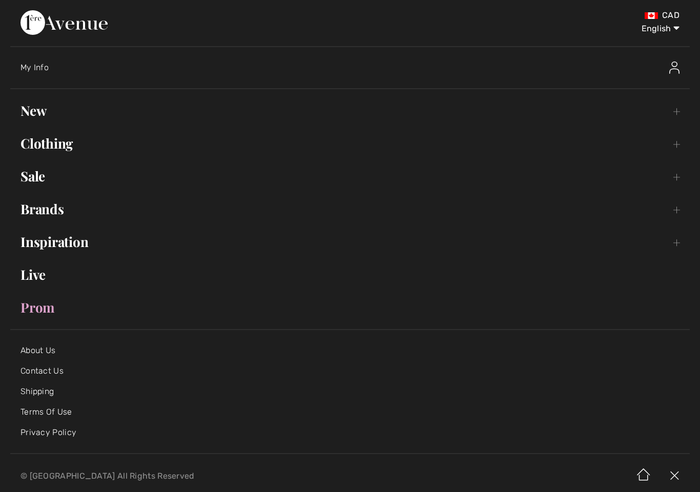
click at [64, 146] on link "Clothing Toggle submenu" at bounding box center [350, 143] width 680 height 23
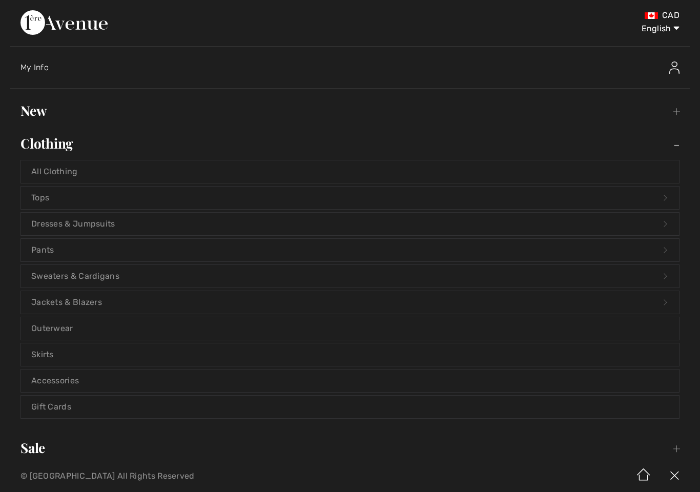
click at [109, 276] on link "Sweaters & Cardigans Open submenu" at bounding box center [350, 276] width 658 height 23
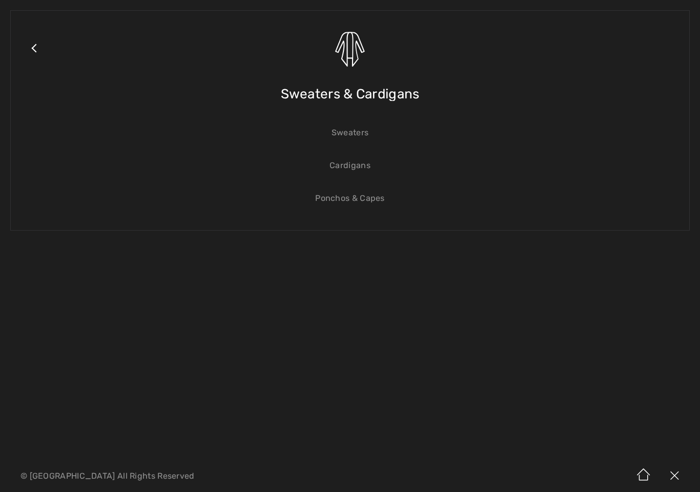
click at [359, 135] on link "Sweaters" at bounding box center [350, 133] width 658 height 23
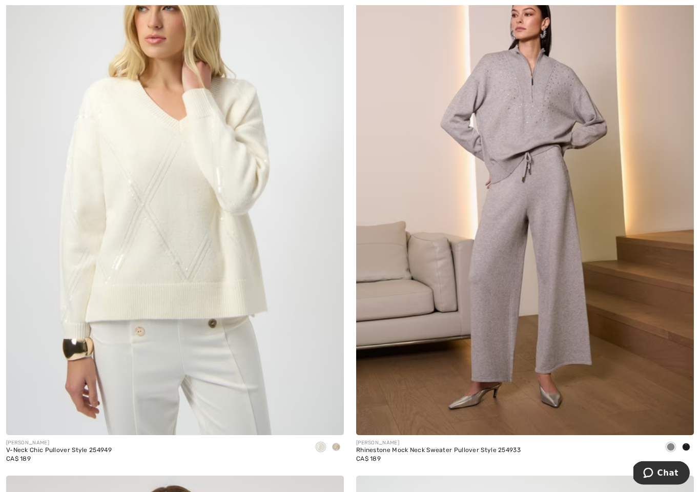
scroll to position [6980, 0]
click at [689, 443] on span at bounding box center [686, 447] width 8 height 8
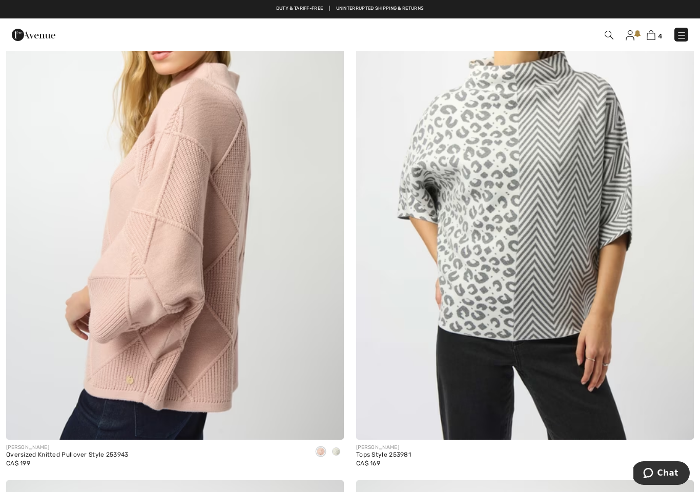
scroll to position [9163, 0]
click at [261, 311] on img at bounding box center [175, 187] width 338 height 507
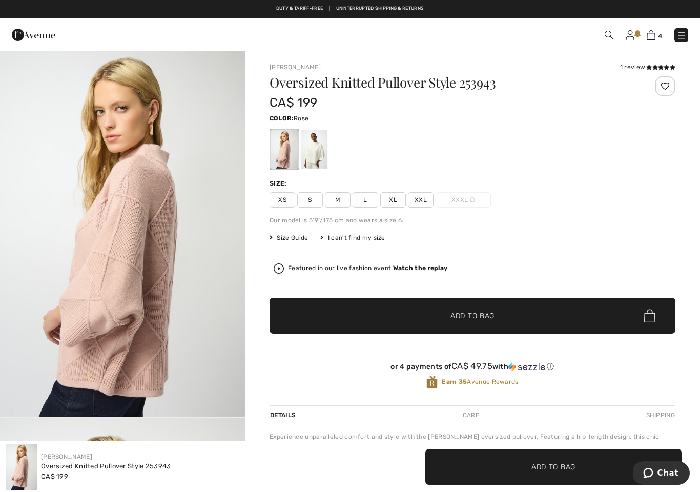
click at [316, 146] on div at bounding box center [314, 149] width 27 height 38
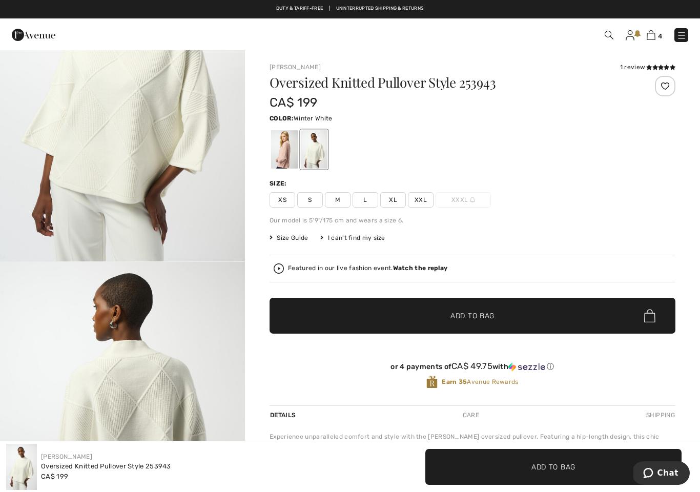
scroll to position [156, 0]
click at [179, 354] on img "2 / 4" at bounding box center [122, 444] width 245 height 367
click at [417, 200] on span "XXL" at bounding box center [421, 199] width 26 height 15
click at [427, 312] on span "✔ Added to Bag" at bounding box center [457, 316] width 63 height 11
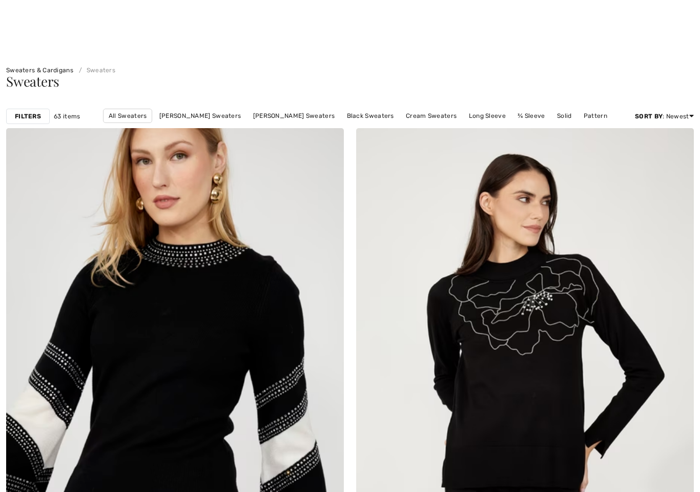
checkbox input "true"
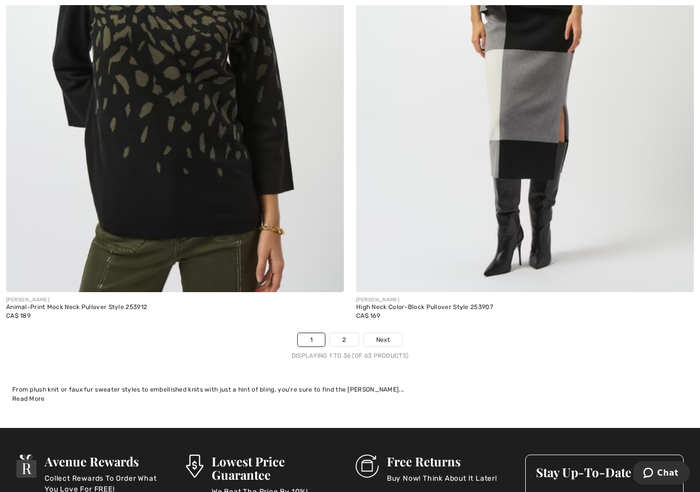
click at [387, 337] on link "Next" at bounding box center [383, 340] width 38 height 13
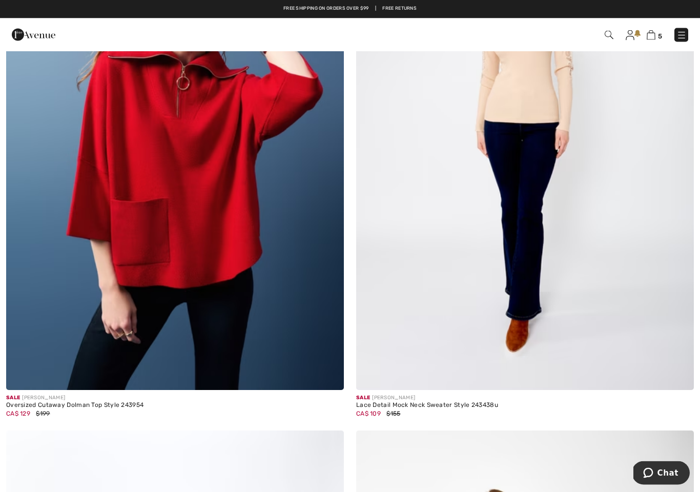
scroll to position [4182, 0]
click at [281, 326] on img at bounding box center [175, 137] width 338 height 507
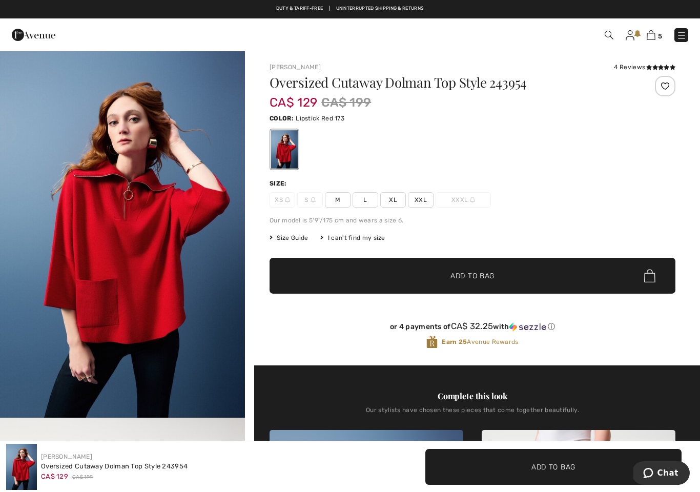
click at [418, 198] on span "XXL" at bounding box center [421, 199] width 26 height 15
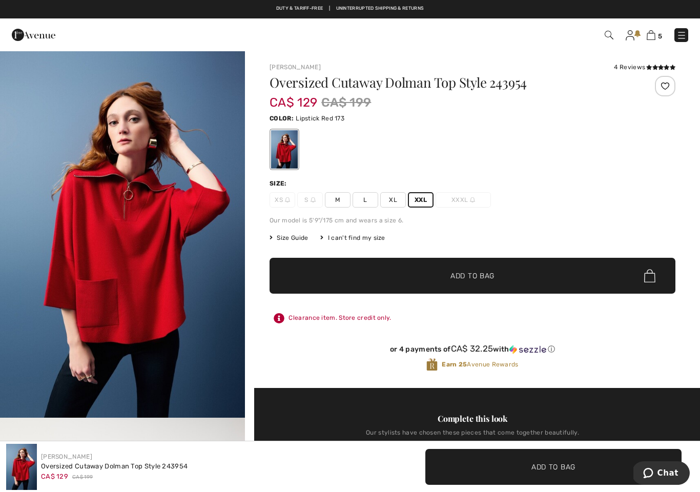
click at [544, 274] on span "✔ Added to Bag Add to Bag" at bounding box center [473, 276] width 406 height 36
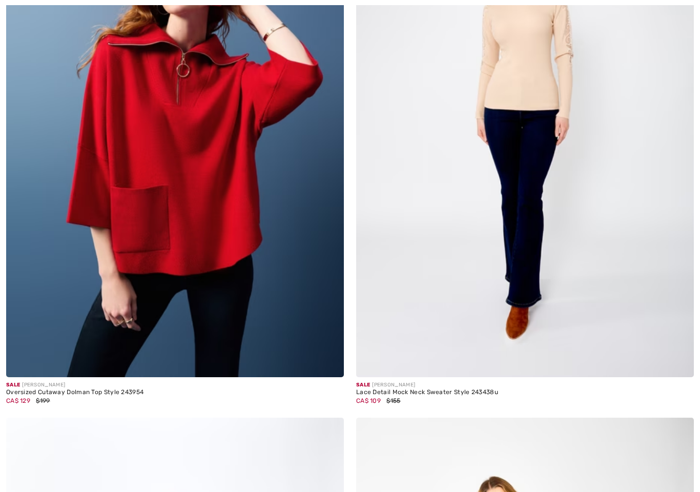
checkbox input "true"
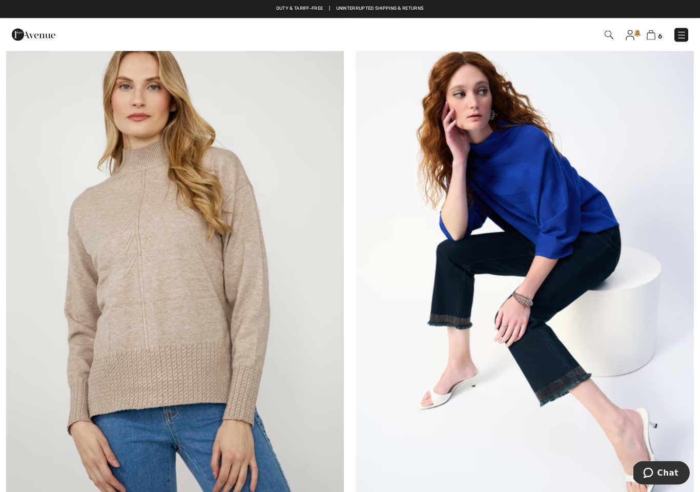
scroll to position [3427, 0]
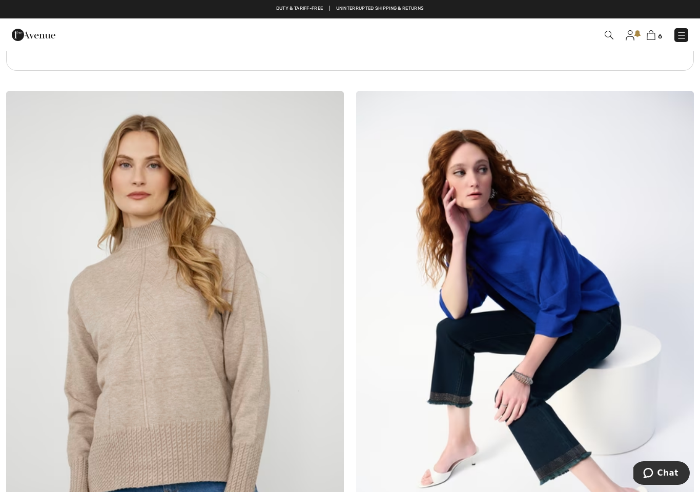
click at [688, 31] on link at bounding box center [682, 35] width 14 height 14
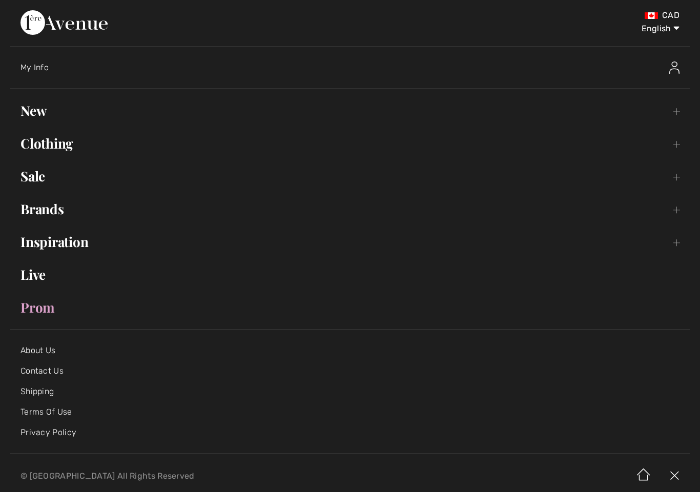
click at [63, 148] on link "Clothing Toggle submenu" at bounding box center [350, 143] width 680 height 23
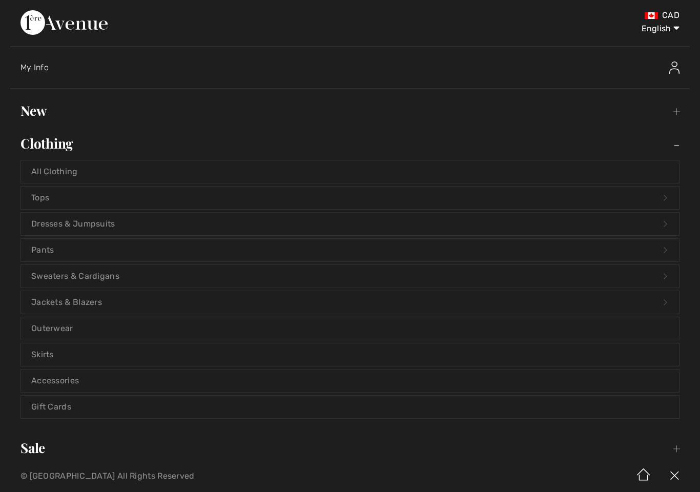
click at [115, 249] on link "Pants Open submenu" at bounding box center [350, 250] width 658 height 23
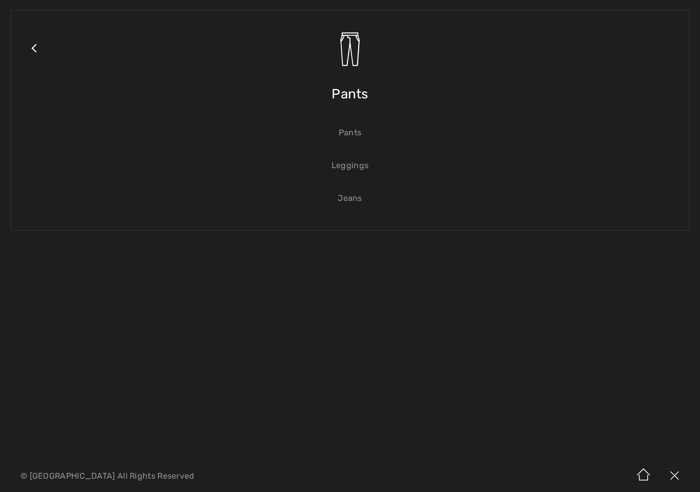
click at [357, 203] on link "Jeans" at bounding box center [350, 198] width 658 height 23
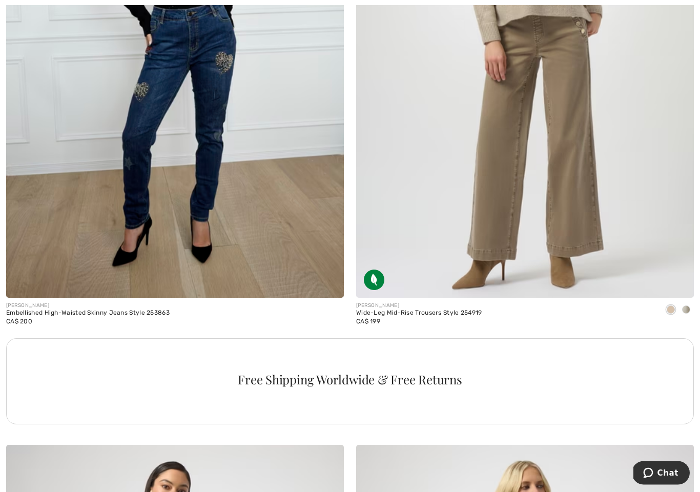
scroll to position [3073, 0]
click at [632, 169] on img at bounding box center [525, 44] width 338 height 507
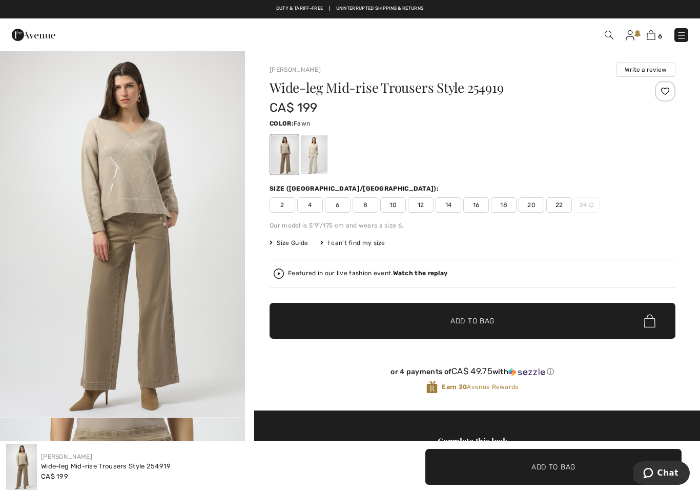
click at [309, 162] on div at bounding box center [314, 154] width 27 height 38
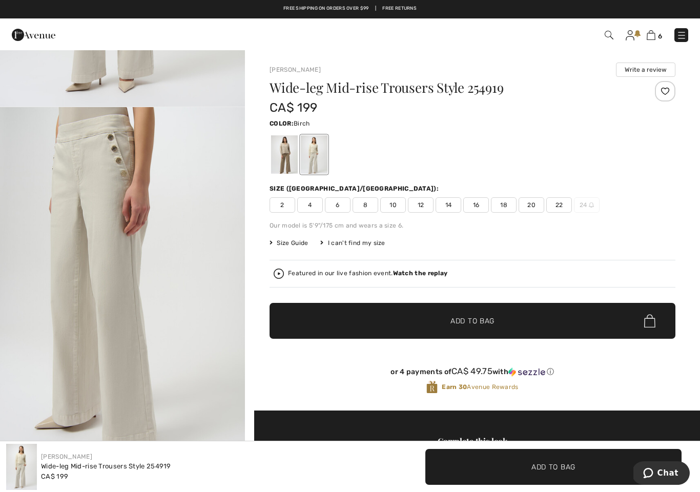
scroll to position [312, 0]
click at [281, 159] on div at bounding box center [284, 154] width 27 height 38
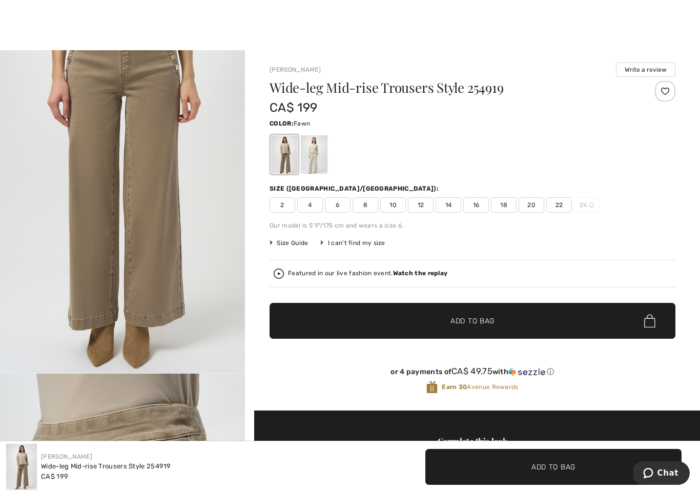
scroll to position [412, 0]
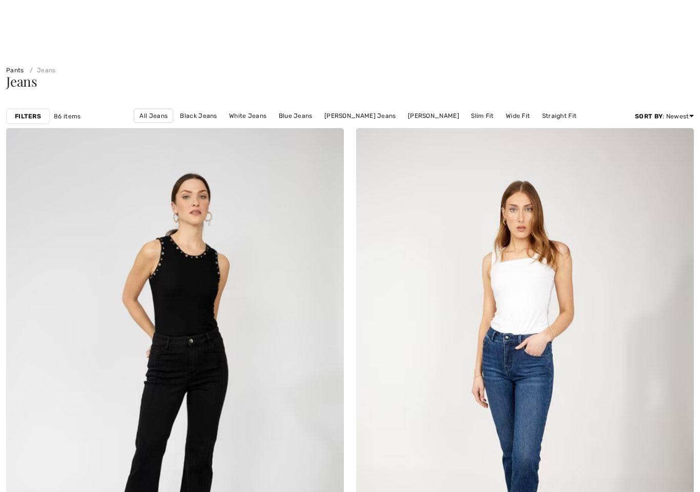
scroll to position [3086, 0]
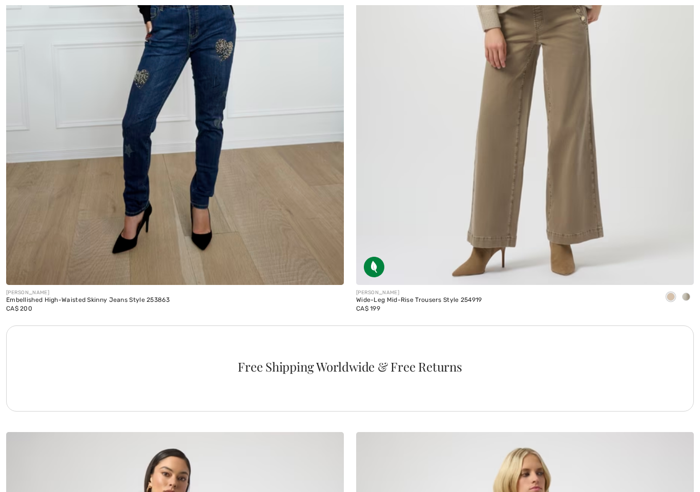
checkbox input "true"
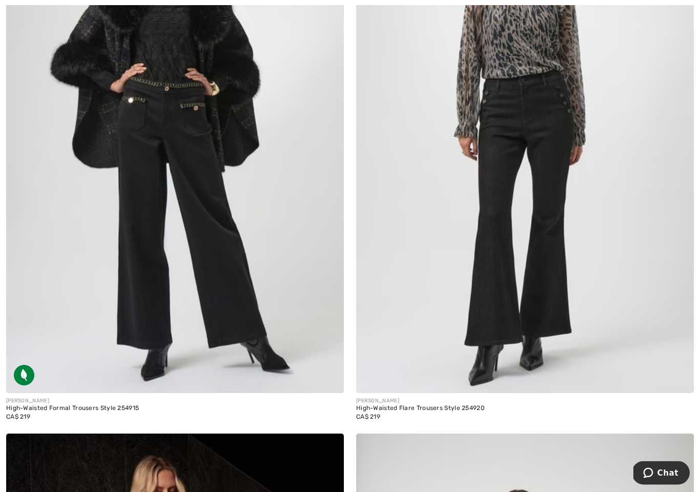
scroll to position [3632, 0]
click at [296, 267] on img at bounding box center [175, 139] width 338 height 507
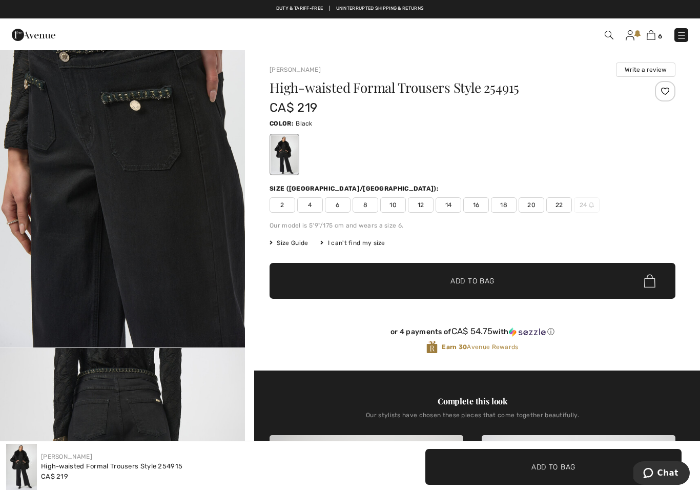
scroll to position [1174, 0]
click at [564, 209] on span "22" at bounding box center [560, 204] width 26 height 15
click at [559, 281] on span "✔ Added to Bag Add to Bag" at bounding box center [473, 281] width 406 height 36
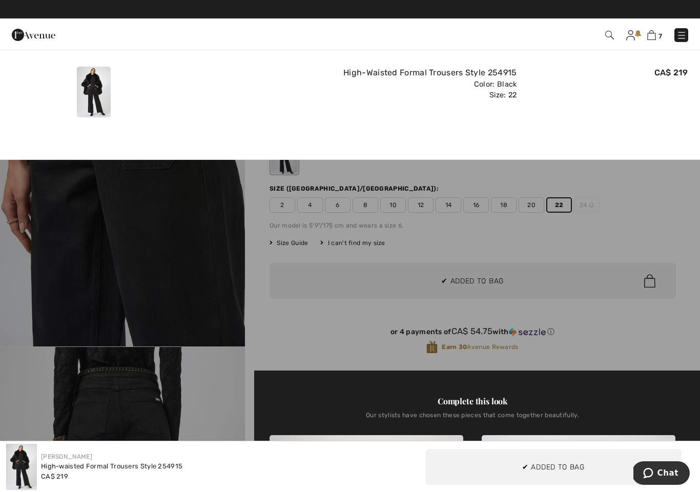
scroll to position [0, 0]
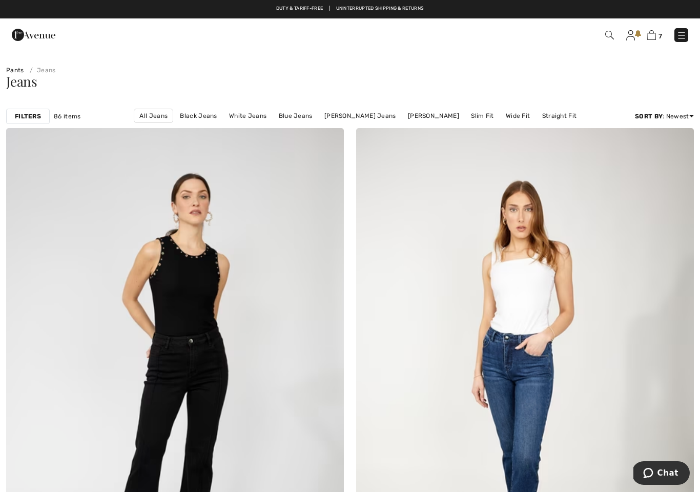
click at [33, 108] on div "Filters 86 items All Jeans Black Jeans White Jeans Blue Jeans Joseph Ribkoff Je…" at bounding box center [350, 117] width 700 height 24
click at [36, 117] on strong "Filters" at bounding box center [28, 116] width 26 height 9
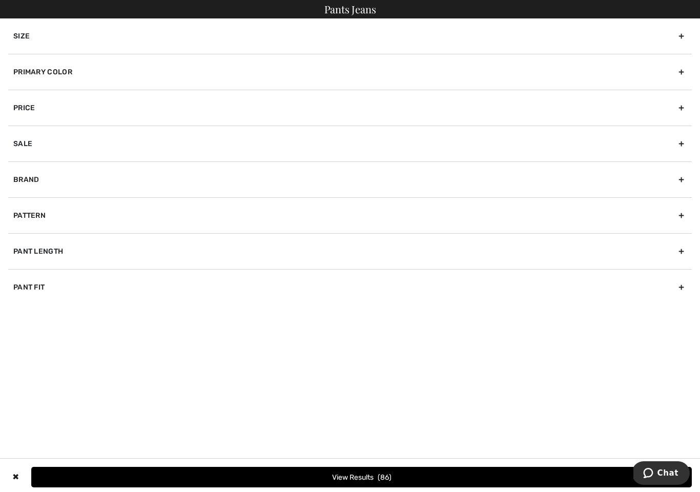
click at [71, 178] on div "Brand" at bounding box center [350, 179] width 684 height 36
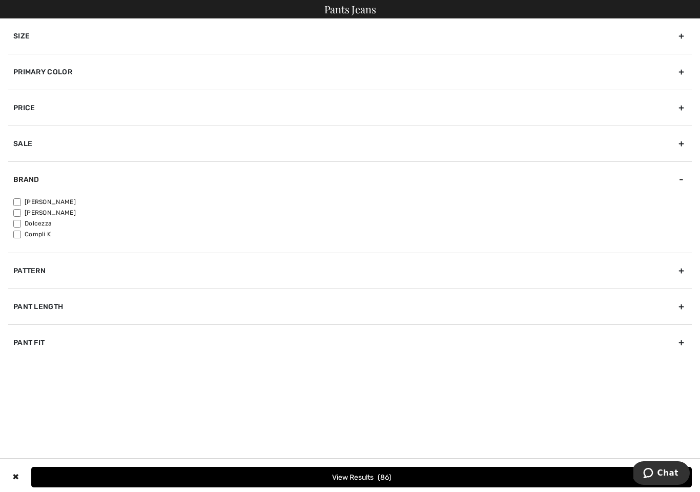
click at [66, 205] on label "[PERSON_NAME]" at bounding box center [352, 201] width 679 height 9
click at [21, 205] on input"] "[PERSON_NAME]" at bounding box center [17, 202] width 8 height 8
checkbox input"] "true"
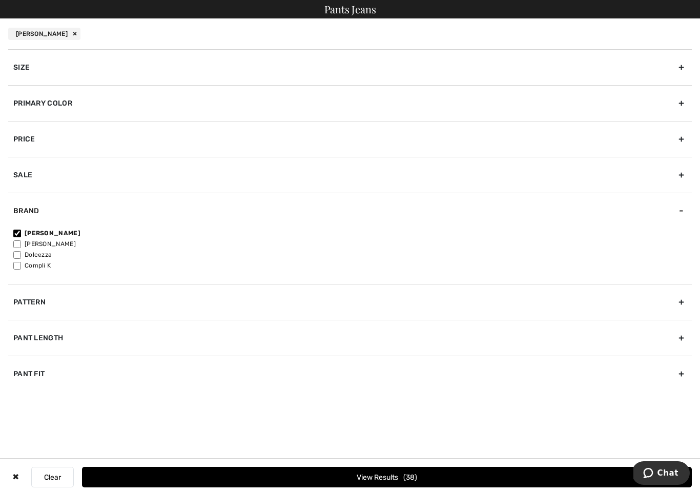
click at [107, 76] on div "Size" at bounding box center [350, 67] width 684 height 36
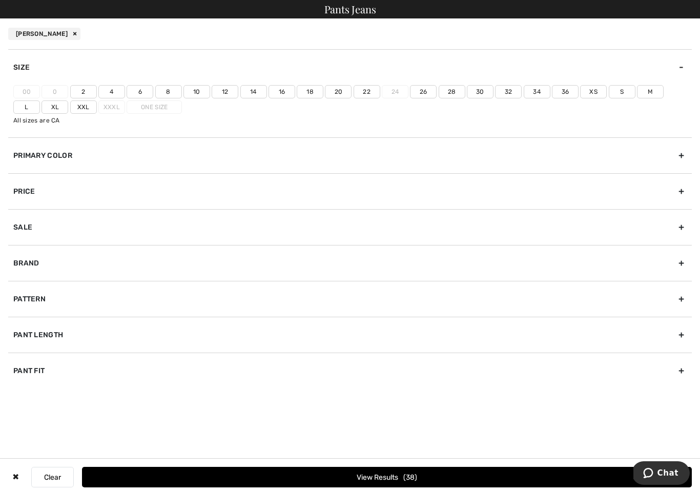
click at [361, 97] on label "22" at bounding box center [367, 91] width 27 height 13
click at [0, 0] on input"] "22" at bounding box center [0, 0] width 0 height 0
click at [339, 87] on label "20" at bounding box center [338, 91] width 27 height 13
click at [0, 0] on input"] "20" at bounding box center [0, 0] width 0 height 0
click at [451, 473] on button "View Results 30" at bounding box center [387, 477] width 610 height 21
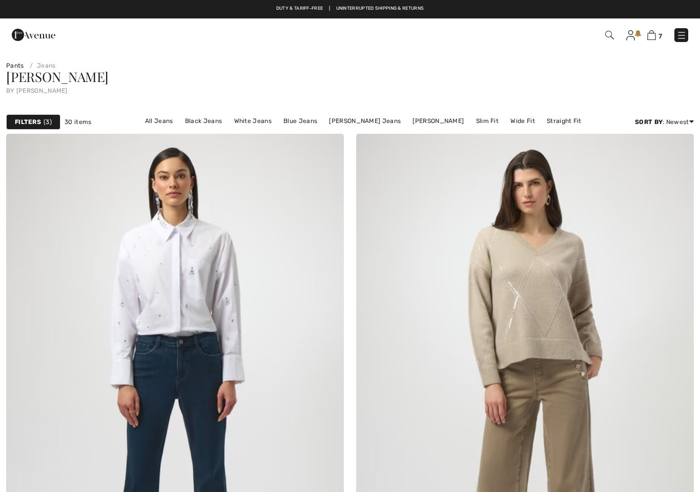
checkbox input "true"
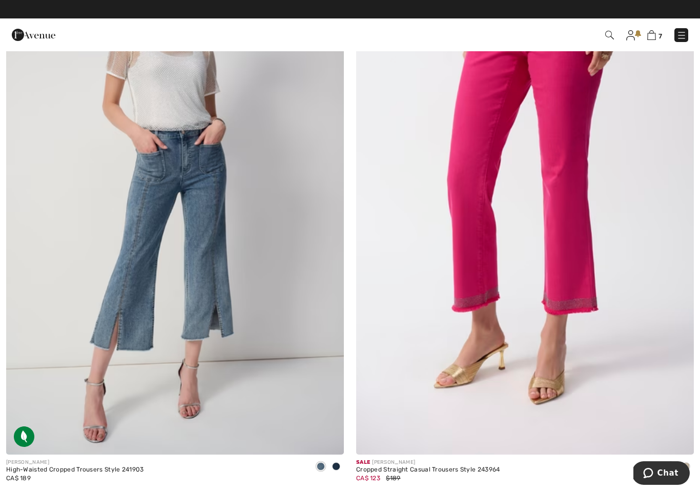
scroll to position [6970, 0]
click at [282, 291] on img at bounding box center [175, 202] width 338 height 507
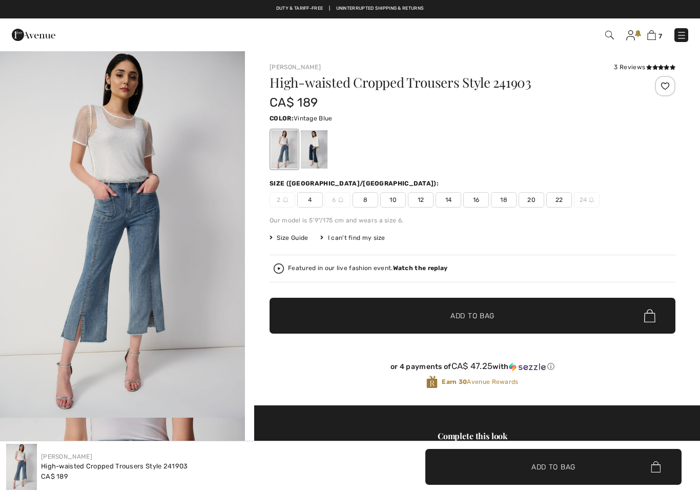
checkbox input "true"
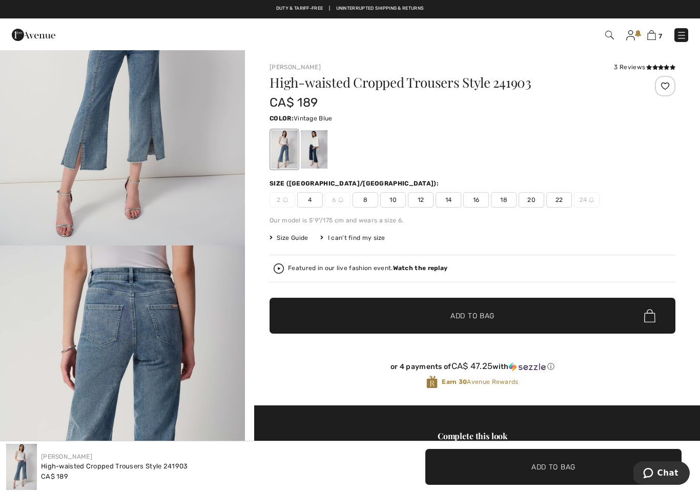
scroll to position [181, 0]
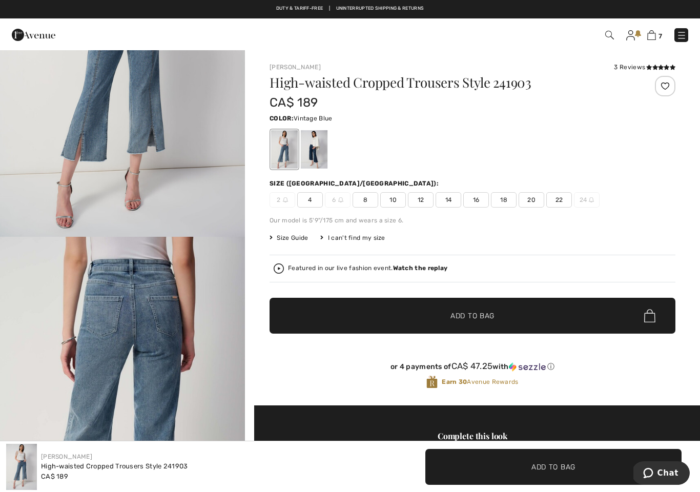
click at [164, 366] on img "2 / 9" at bounding box center [122, 421] width 245 height 368
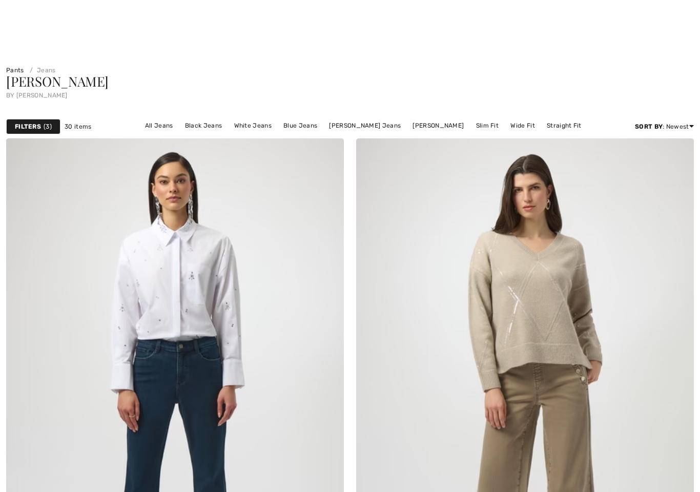
checkbox input "true"
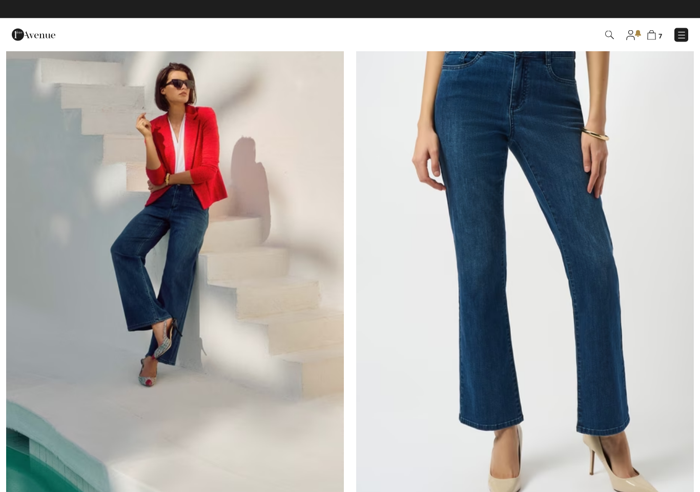
scroll to position [5160, 0]
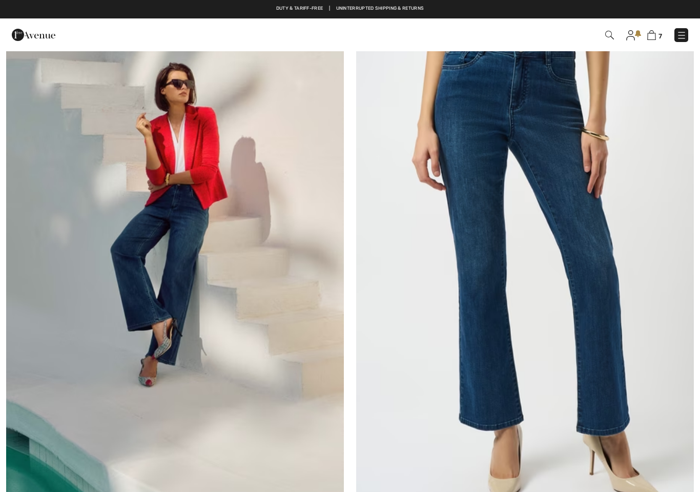
click at [437, 288] on img at bounding box center [525, 263] width 338 height 507
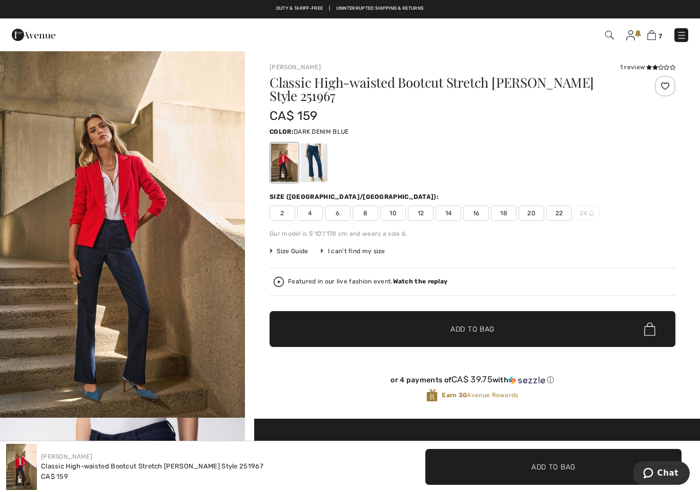
click at [320, 148] on div at bounding box center [314, 163] width 27 height 38
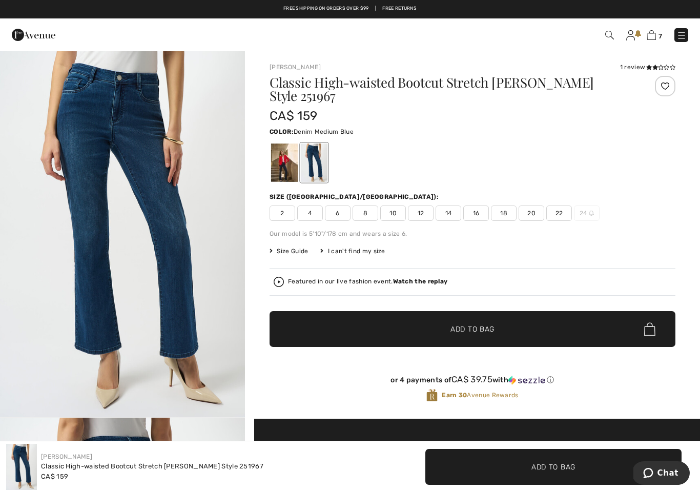
click at [278, 151] on div at bounding box center [284, 163] width 27 height 38
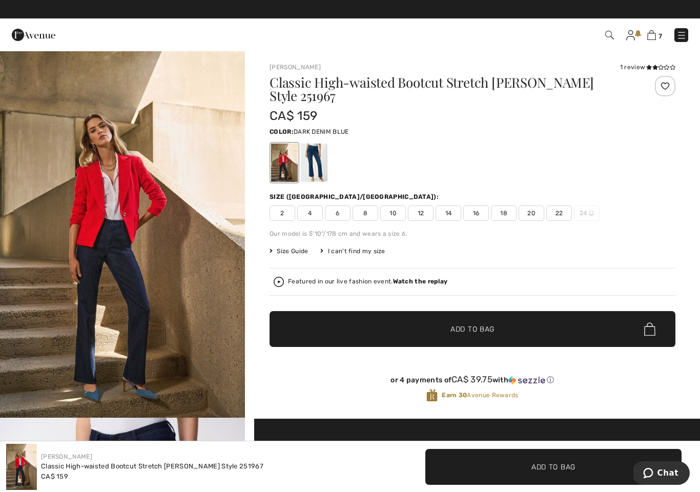
click at [314, 150] on div at bounding box center [314, 163] width 27 height 38
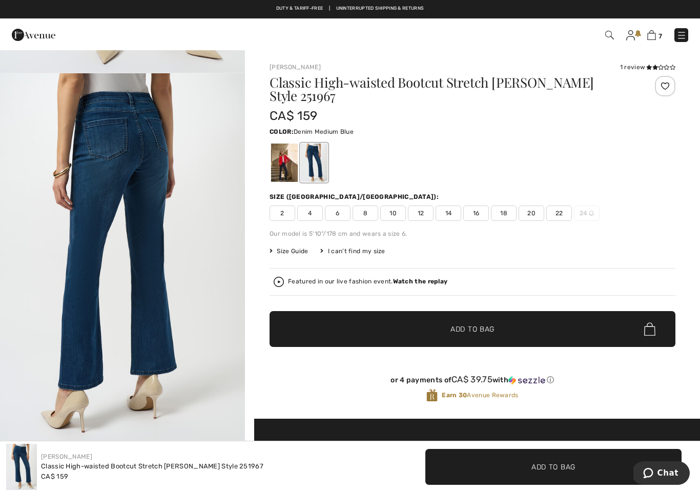
scroll to position [342, 0]
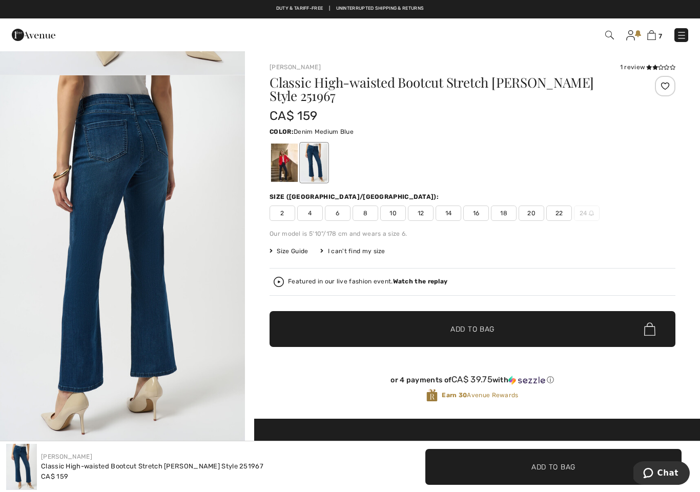
click at [276, 152] on div at bounding box center [284, 163] width 27 height 38
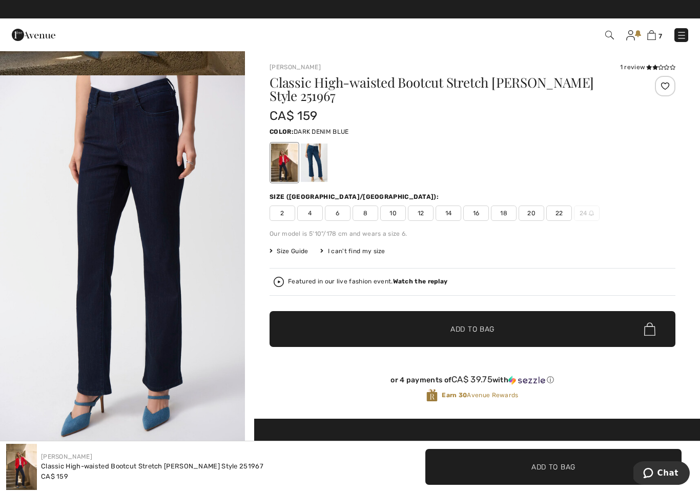
scroll to position [0, 0]
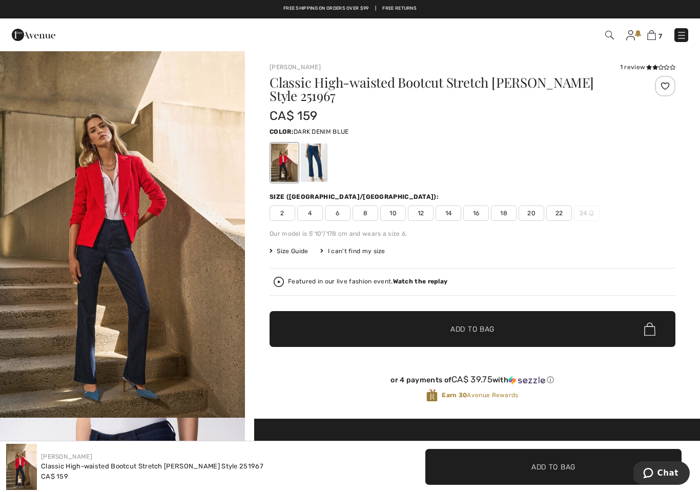
click at [192, 330] on img "1 / 5" at bounding box center [122, 234] width 245 height 368
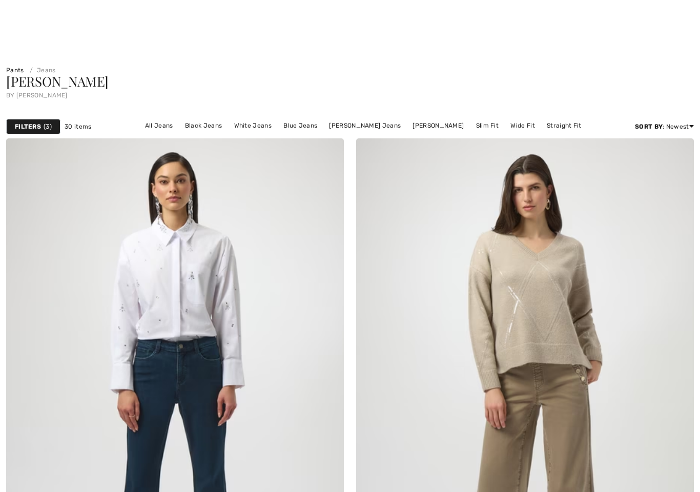
scroll to position [5160, 0]
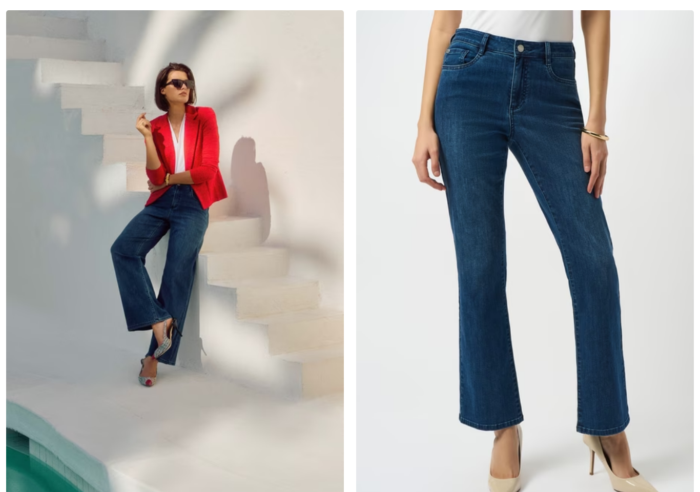
checkbox input "true"
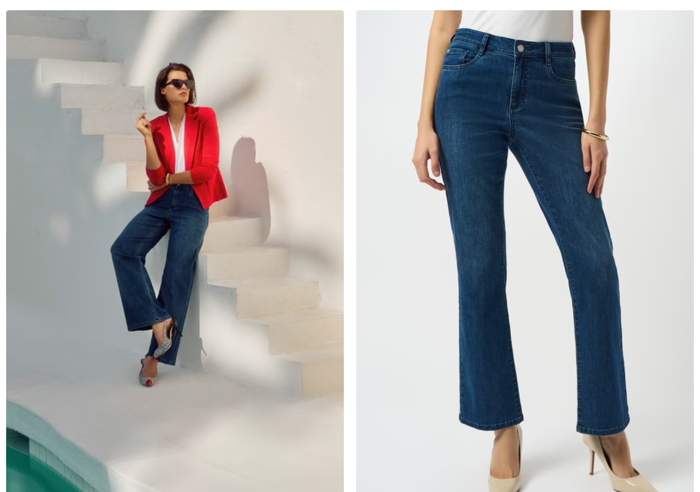
click at [277, 345] on img at bounding box center [175, 263] width 338 height 507
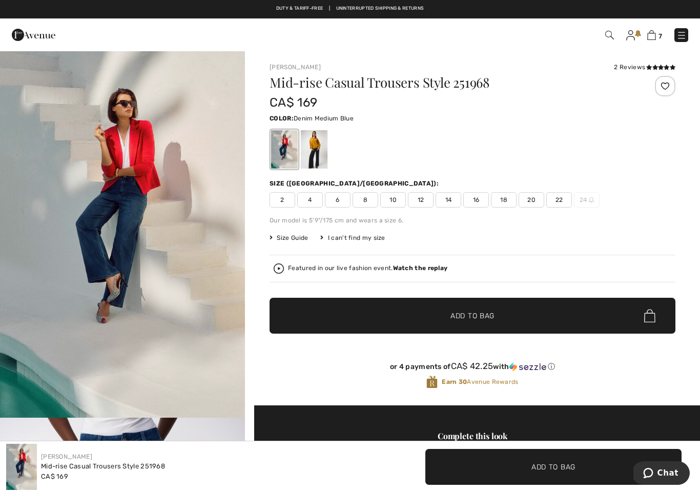
click at [192, 355] on img "1 / 11" at bounding box center [122, 234] width 245 height 368
click at [312, 154] on div at bounding box center [314, 149] width 27 height 38
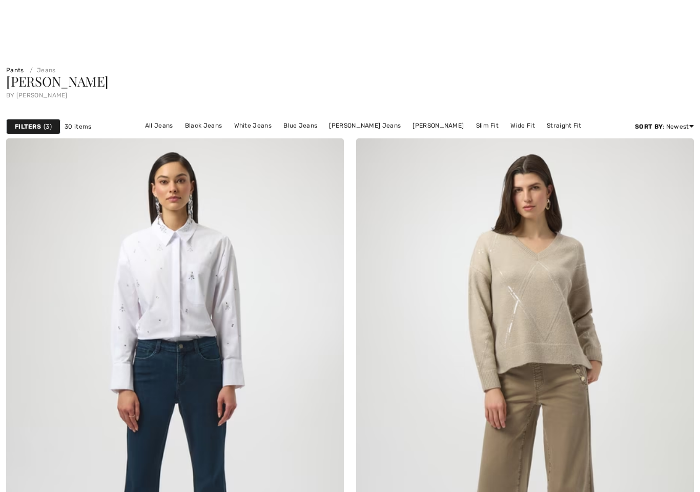
checkbox input "true"
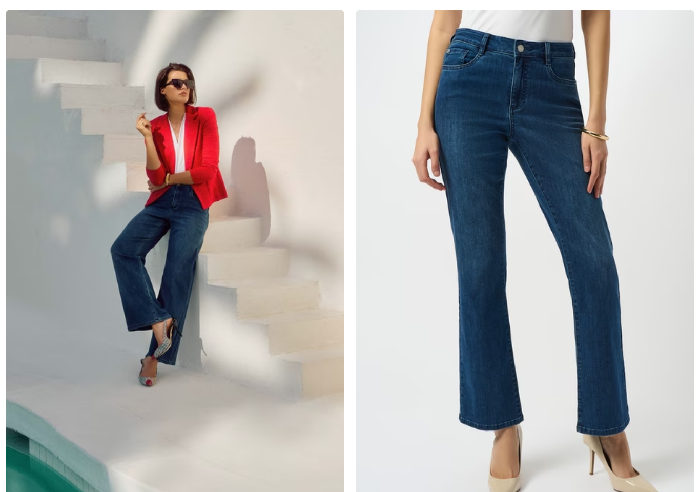
click at [654, 211] on img at bounding box center [525, 263] width 338 height 507
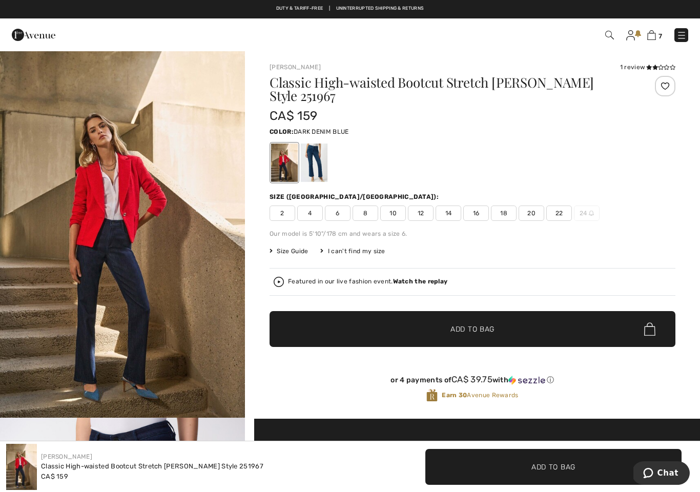
click at [532, 206] on span "20" at bounding box center [532, 213] width 26 height 15
click at [318, 149] on div at bounding box center [314, 163] width 27 height 38
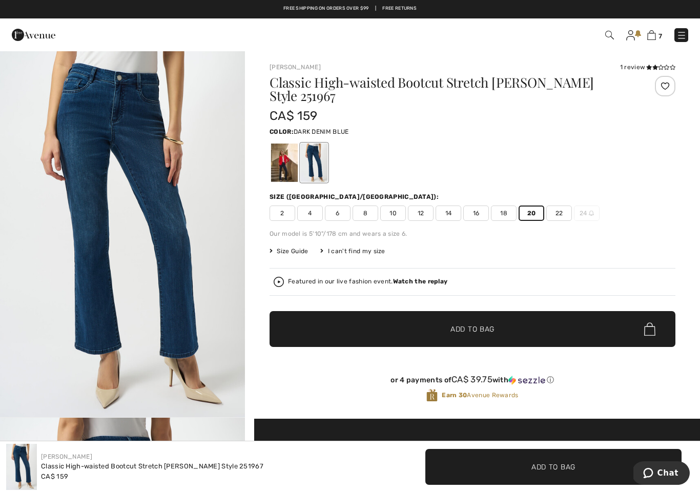
click at [280, 156] on div at bounding box center [284, 163] width 27 height 38
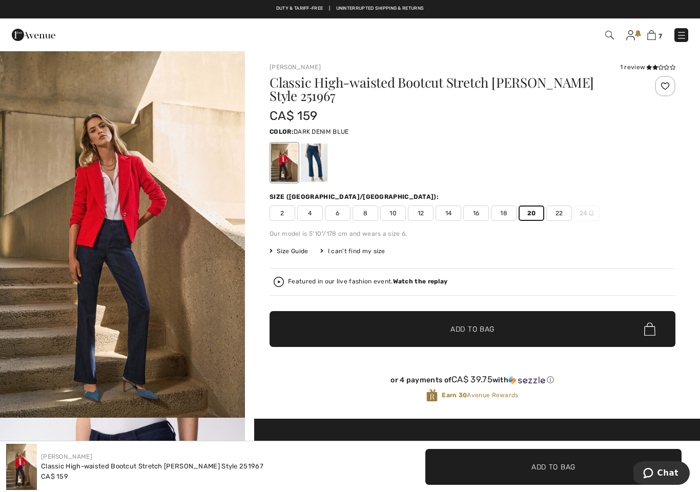
click at [531, 318] on span "✔ Added to Bag Add to Bag" at bounding box center [473, 329] width 406 height 36
click at [679, 41] on img at bounding box center [682, 35] width 10 height 10
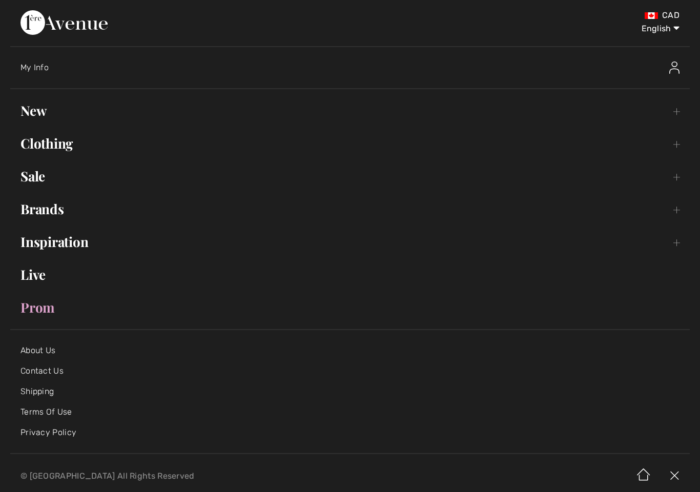
click at [74, 147] on link "Clothing Toggle submenu" at bounding box center [350, 143] width 680 height 23
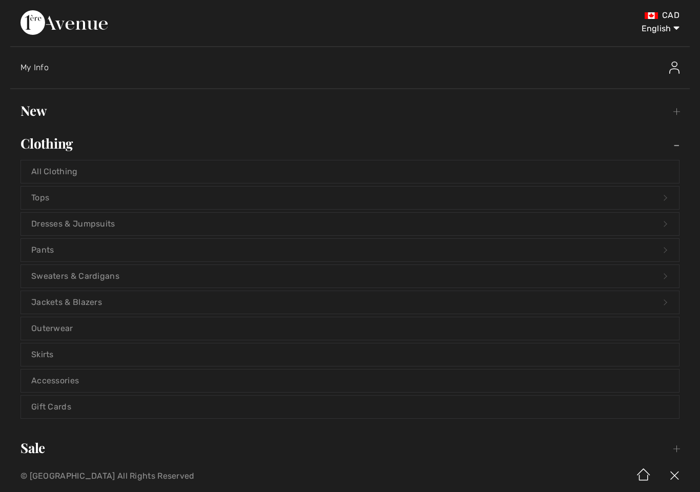
click at [138, 231] on link "Dresses & Jumpsuits Open submenu" at bounding box center [350, 224] width 658 height 23
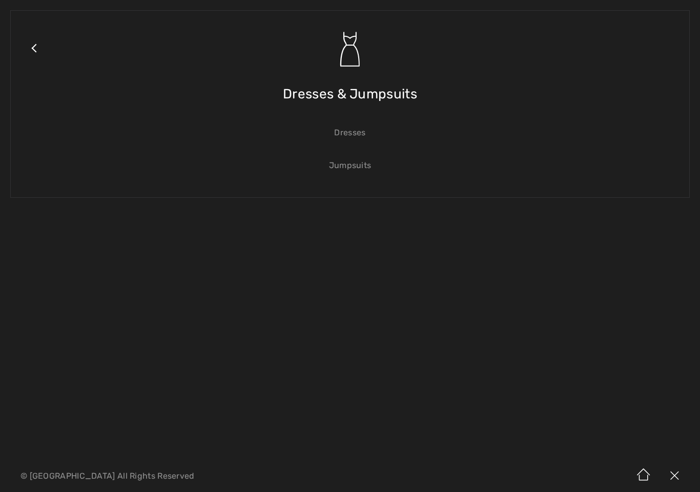
click at [358, 138] on link "Dresses" at bounding box center [350, 133] width 658 height 23
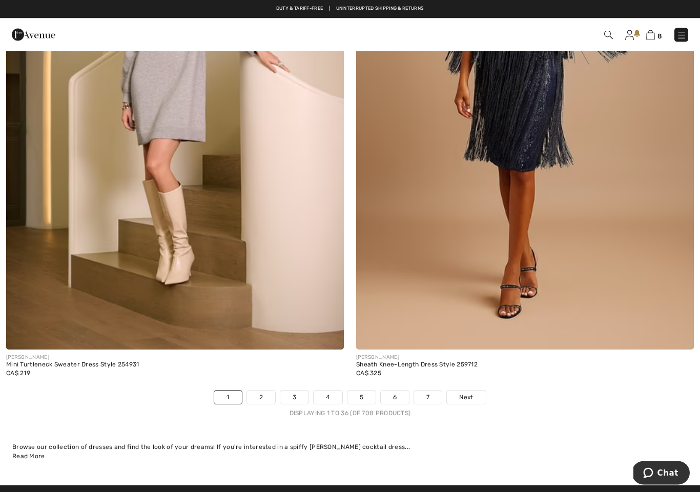
scroll to position [9792, 0]
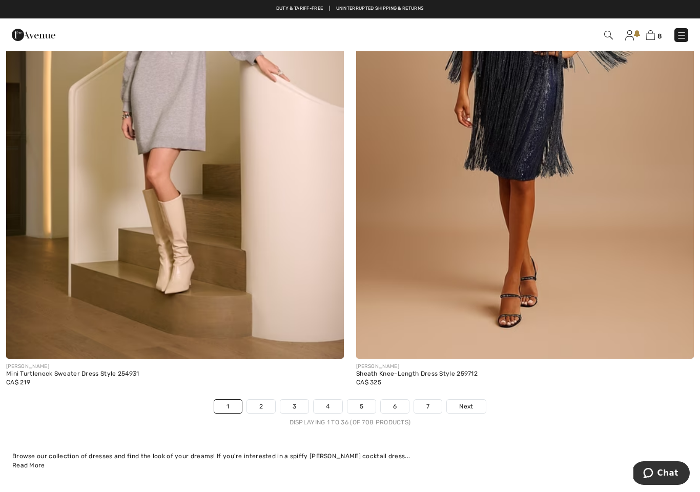
click at [476, 405] on link "Next" at bounding box center [466, 406] width 38 height 13
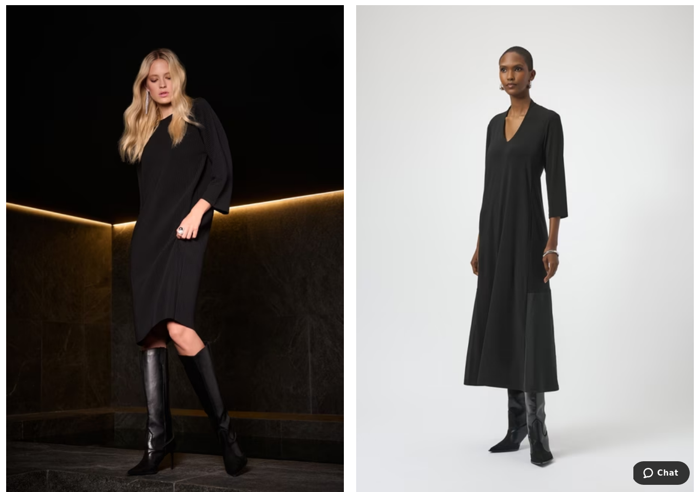
scroll to position [4613, 0]
click at [435, 294] on img at bounding box center [525, 252] width 338 height 507
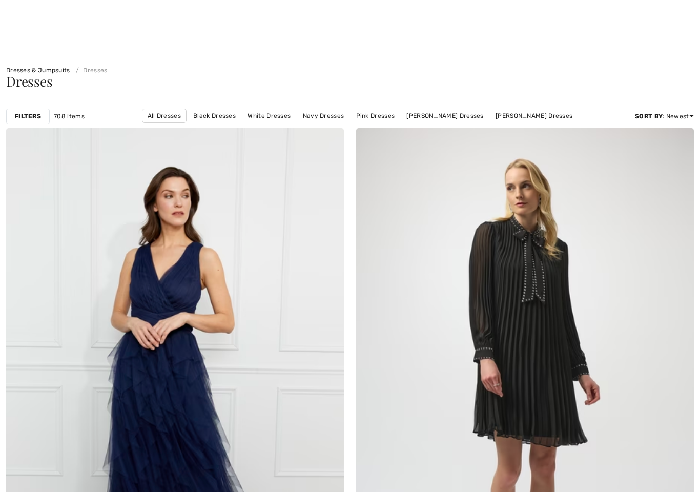
checkbox input "true"
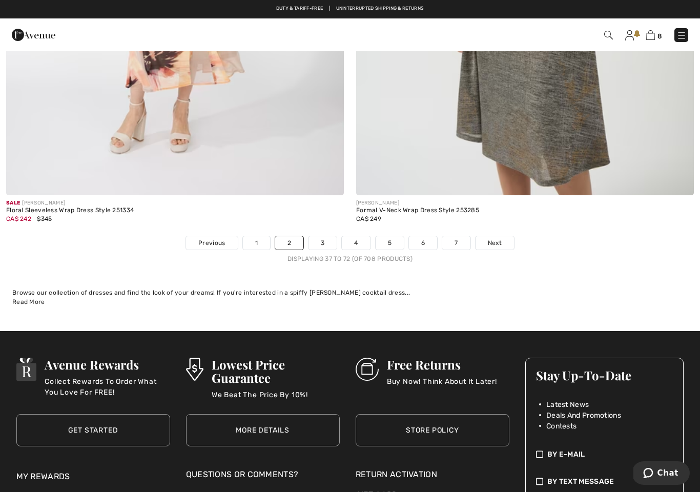
scroll to position [9923, 0]
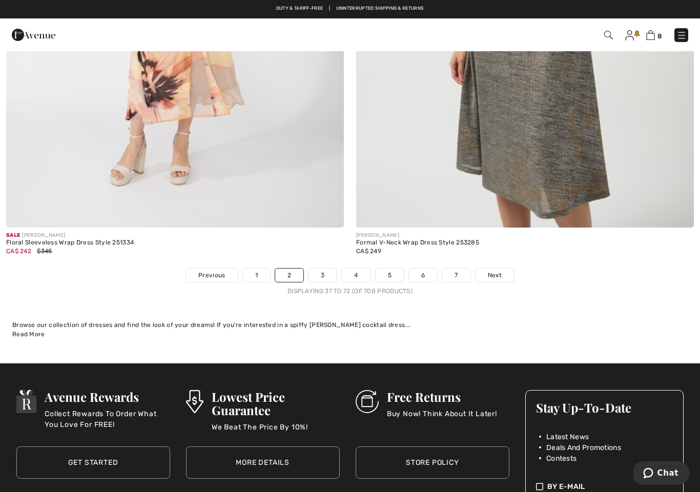
click at [496, 271] on span "Next" at bounding box center [495, 275] width 14 height 9
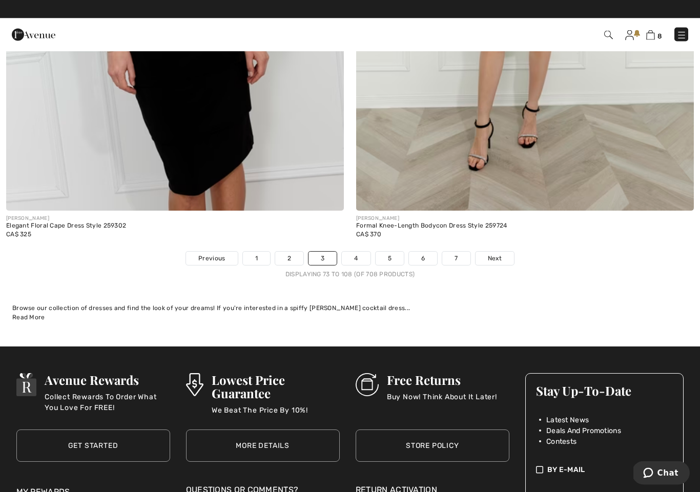
scroll to position [9938, 0]
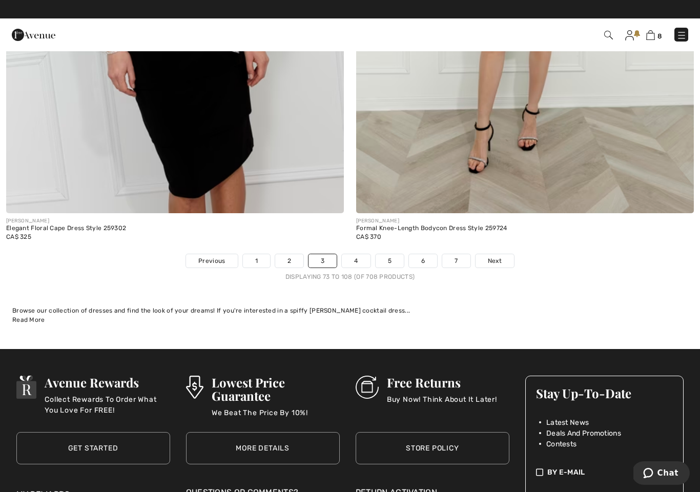
click at [498, 256] on span "Next" at bounding box center [495, 260] width 14 height 9
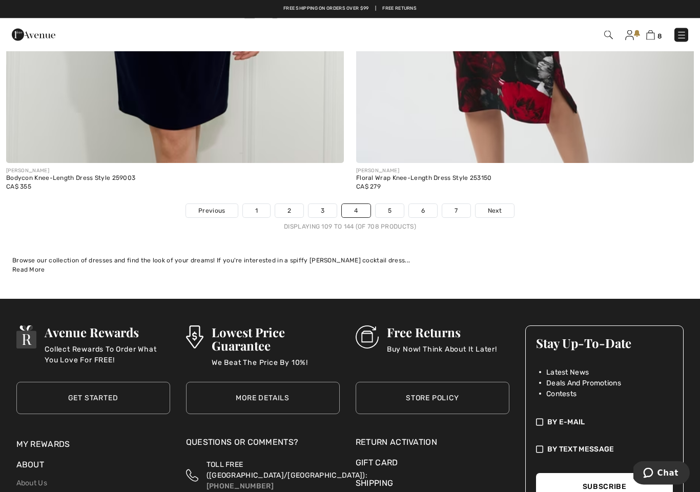
scroll to position [9988, 0]
click at [495, 208] on link "Next" at bounding box center [495, 210] width 38 height 13
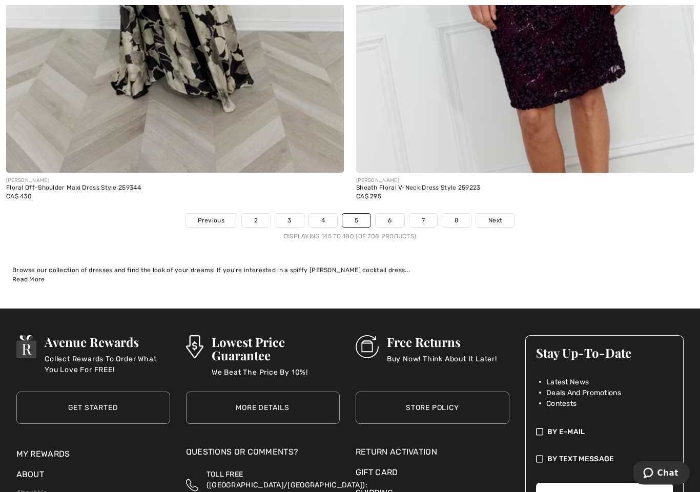
scroll to position [9978, 0]
click at [495, 216] on span "Next" at bounding box center [496, 220] width 14 height 9
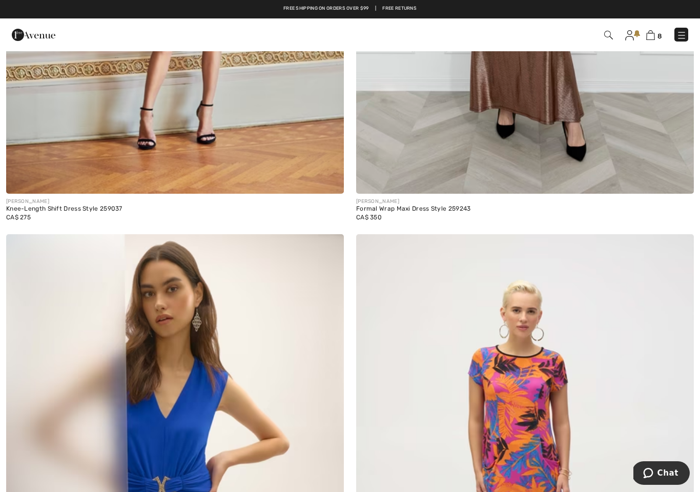
scroll to position [4378, 0]
